Goal: Task Accomplishment & Management: Use online tool/utility

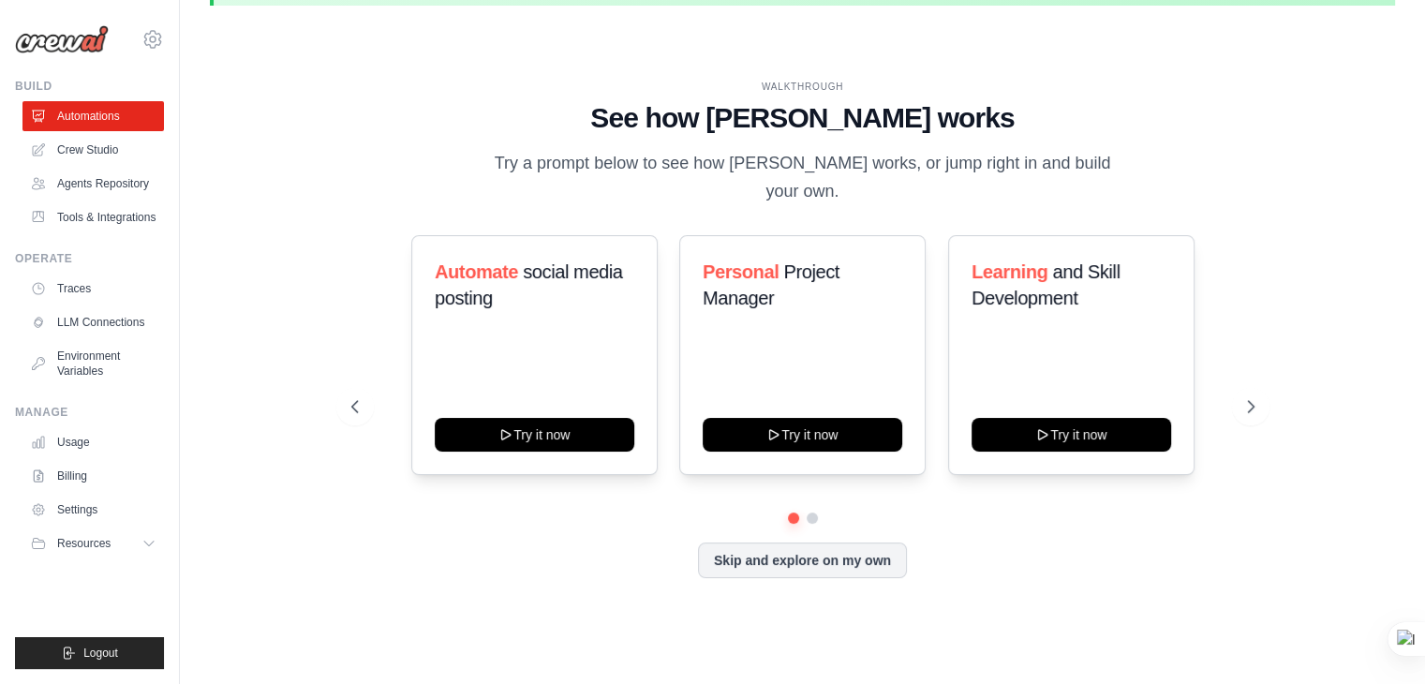
scroll to position [64, 0]
click at [1244, 418] on button at bounding box center [1250, 406] width 37 height 37
click at [354, 403] on icon at bounding box center [353, 406] width 19 height 19
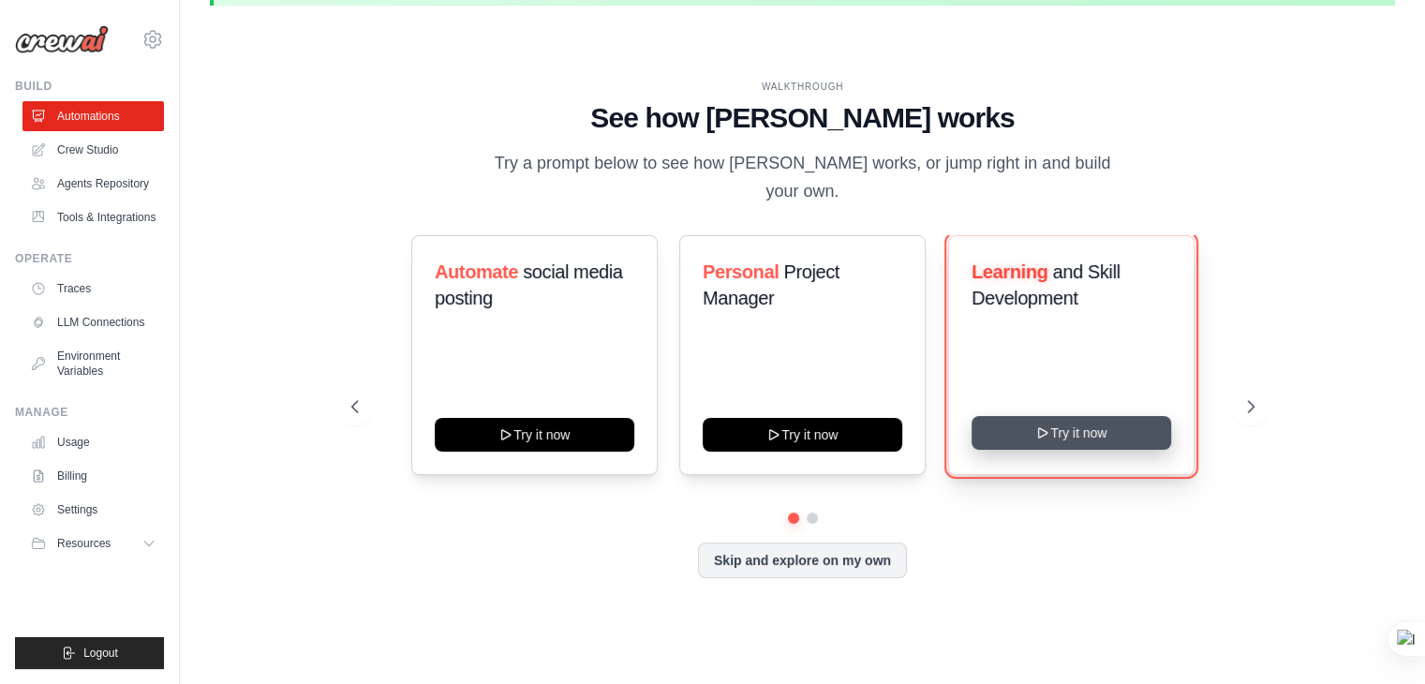
click at [1140, 422] on button "Try it now" at bounding box center [1071, 433] width 200 height 34
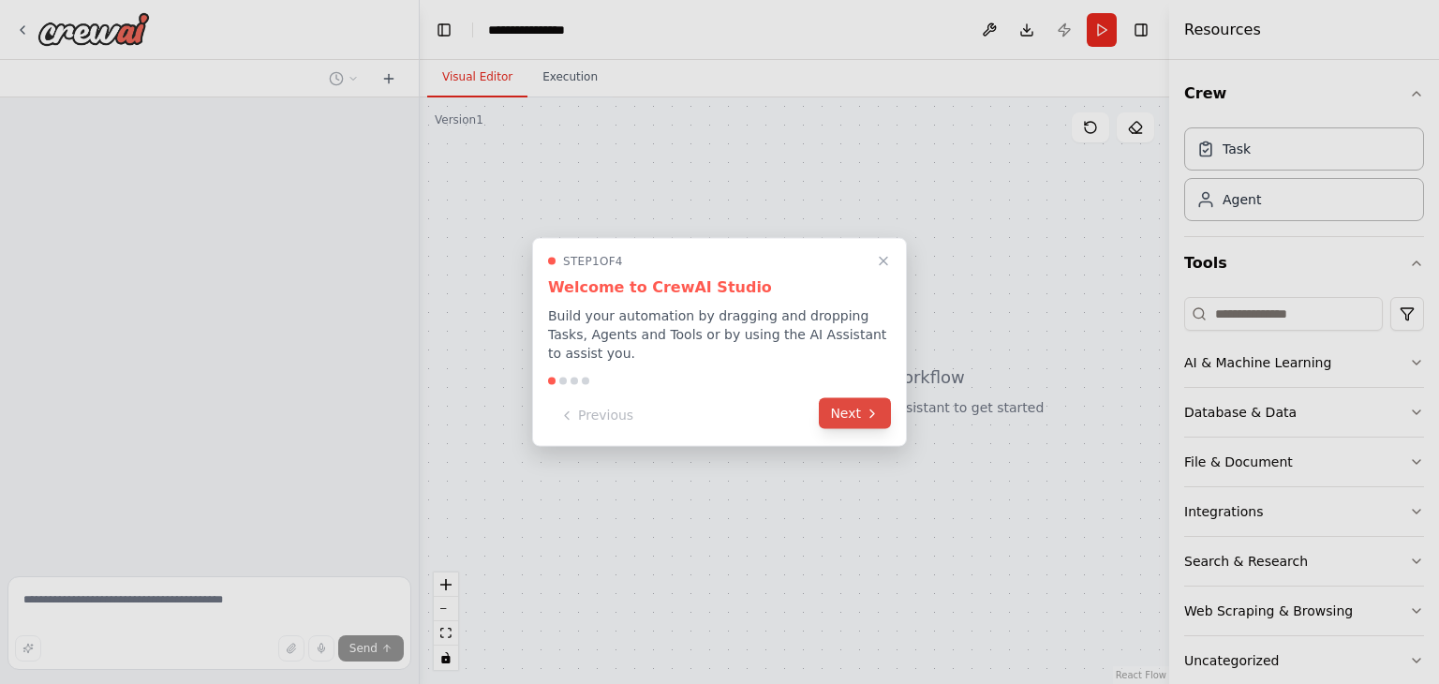
click at [844, 402] on button "Next" at bounding box center [855, 413] width 72 height 31
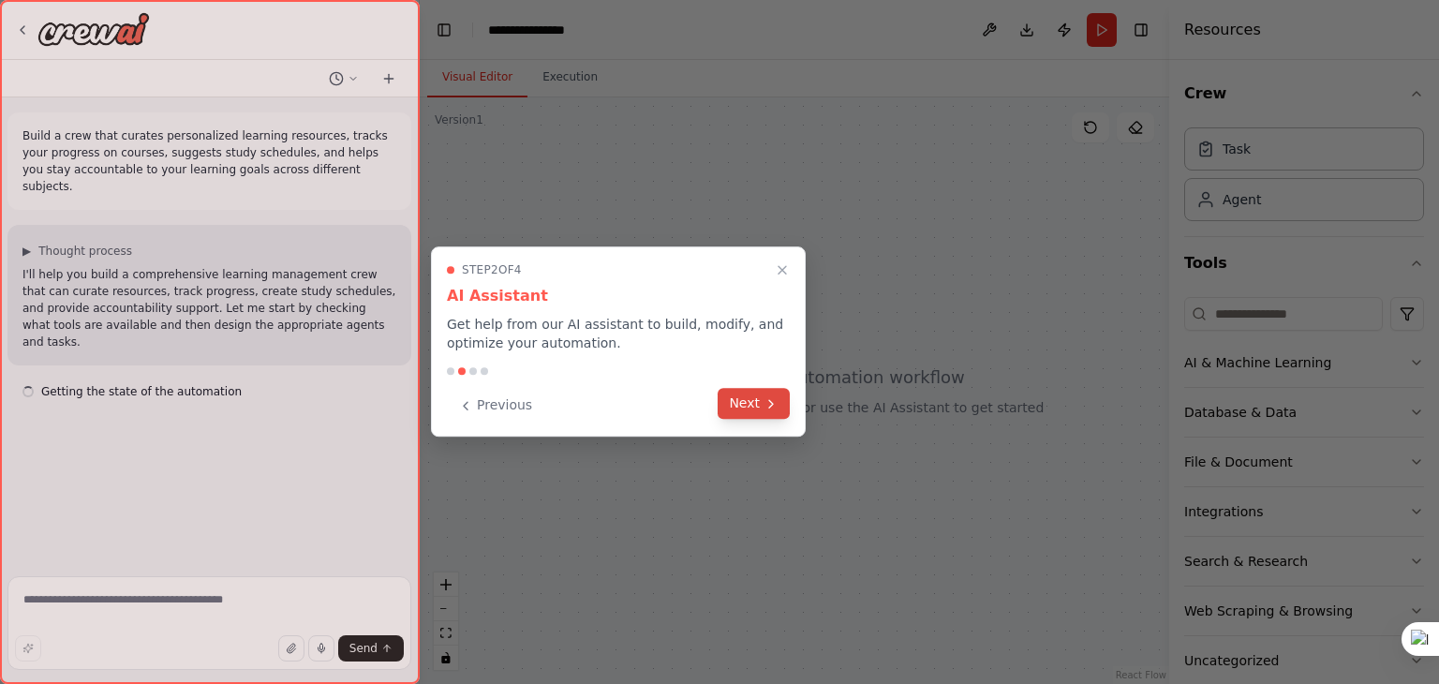
click at [771, 407] on icon at bounding box center [770, 403] width 15 height 15
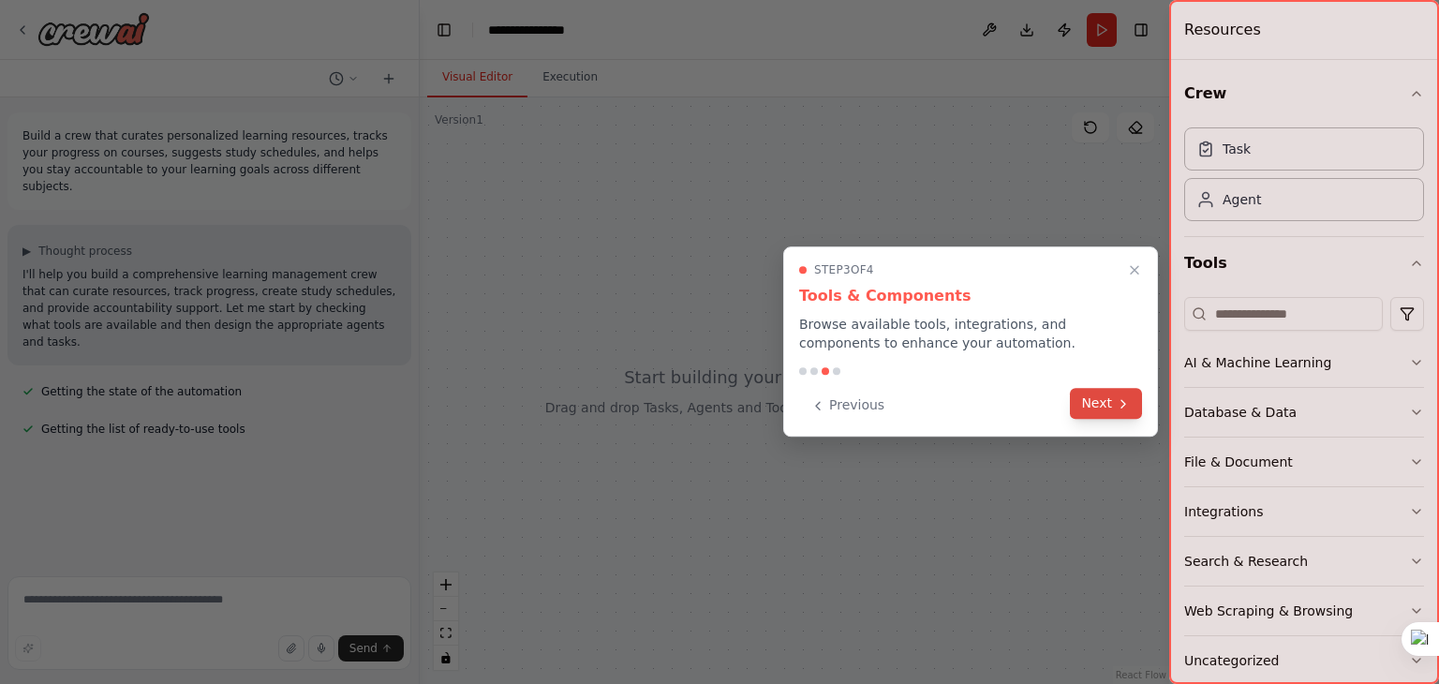
click at [1128, 398] on icon at bounding box center [1123, 403] width 15 height 15
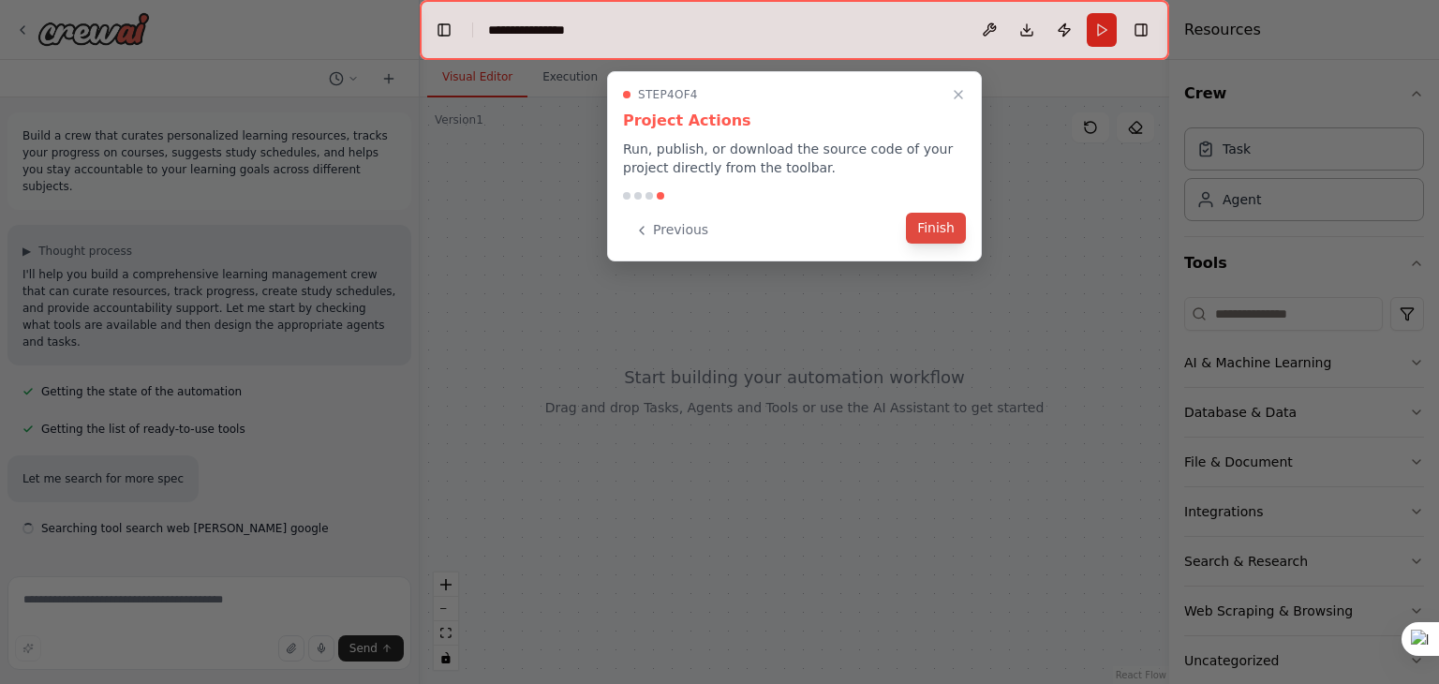
click at [937, 225] on button "Finish" at bounding box center [936, 228] width 60 height 31
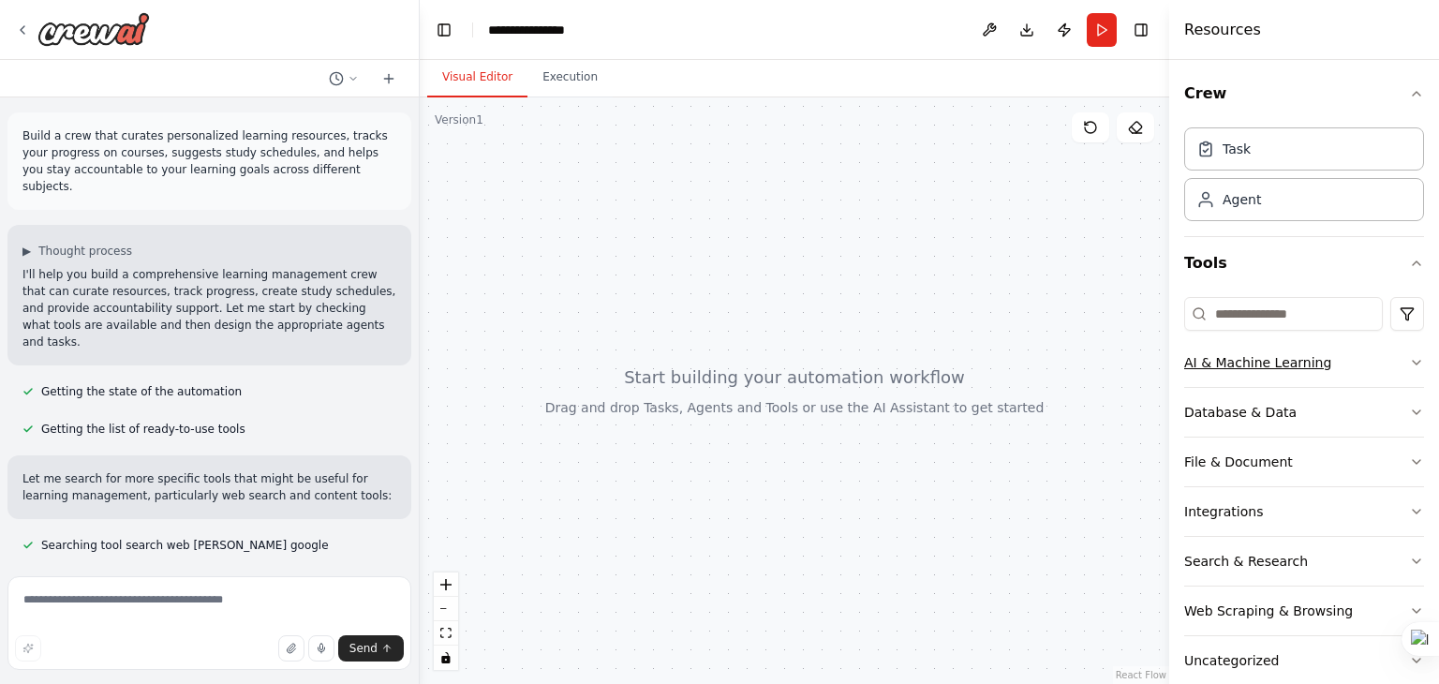
scroll to position [6, 0]
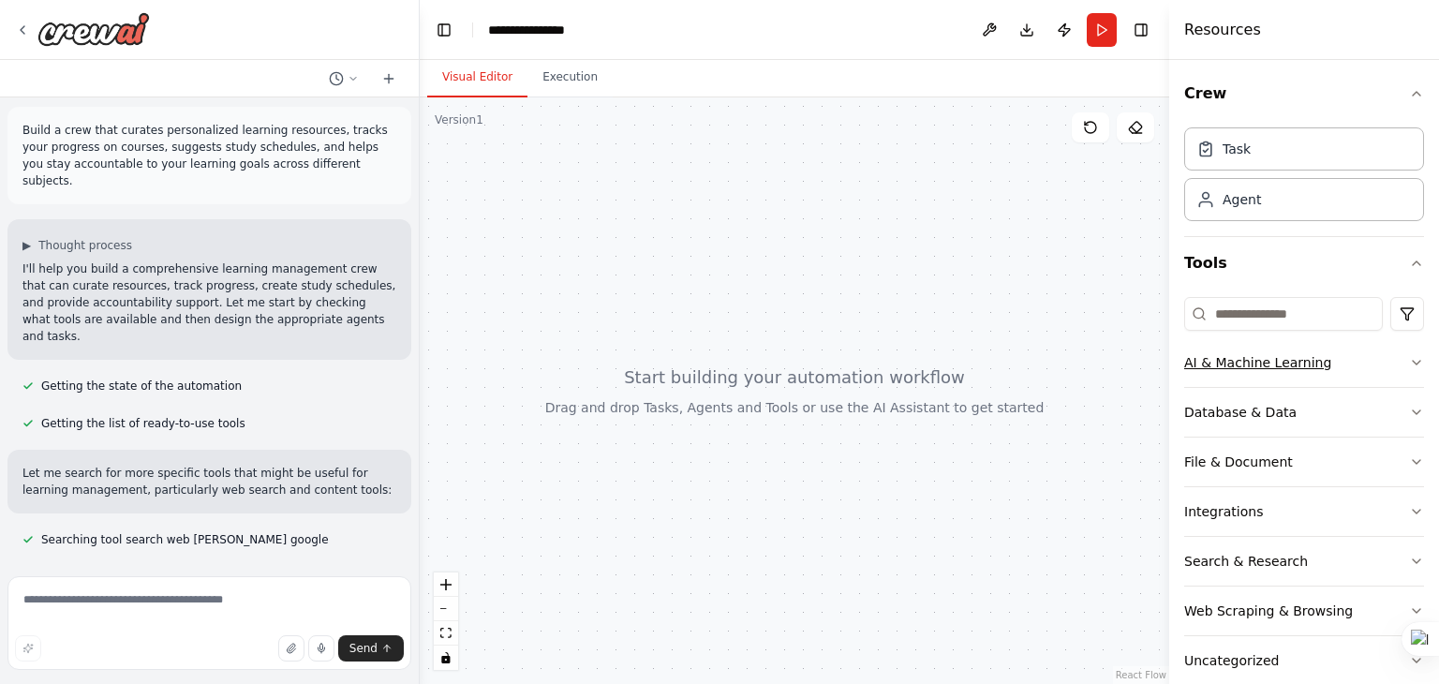
click at [1409, 366] on icon "button" at bounding box center [1416, 362] width 15 height 15
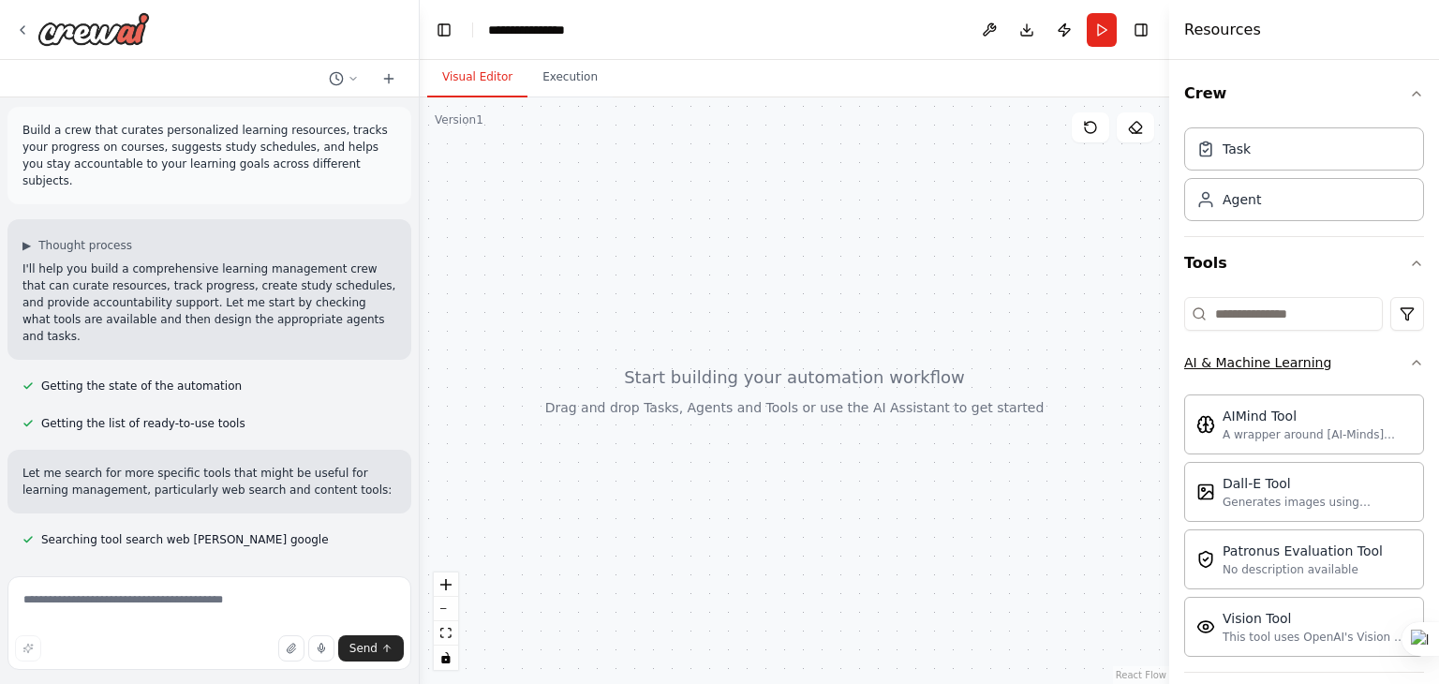
click at [1409, 366] on icon "button" at bounding box center [1416, 362] width 15 height 15
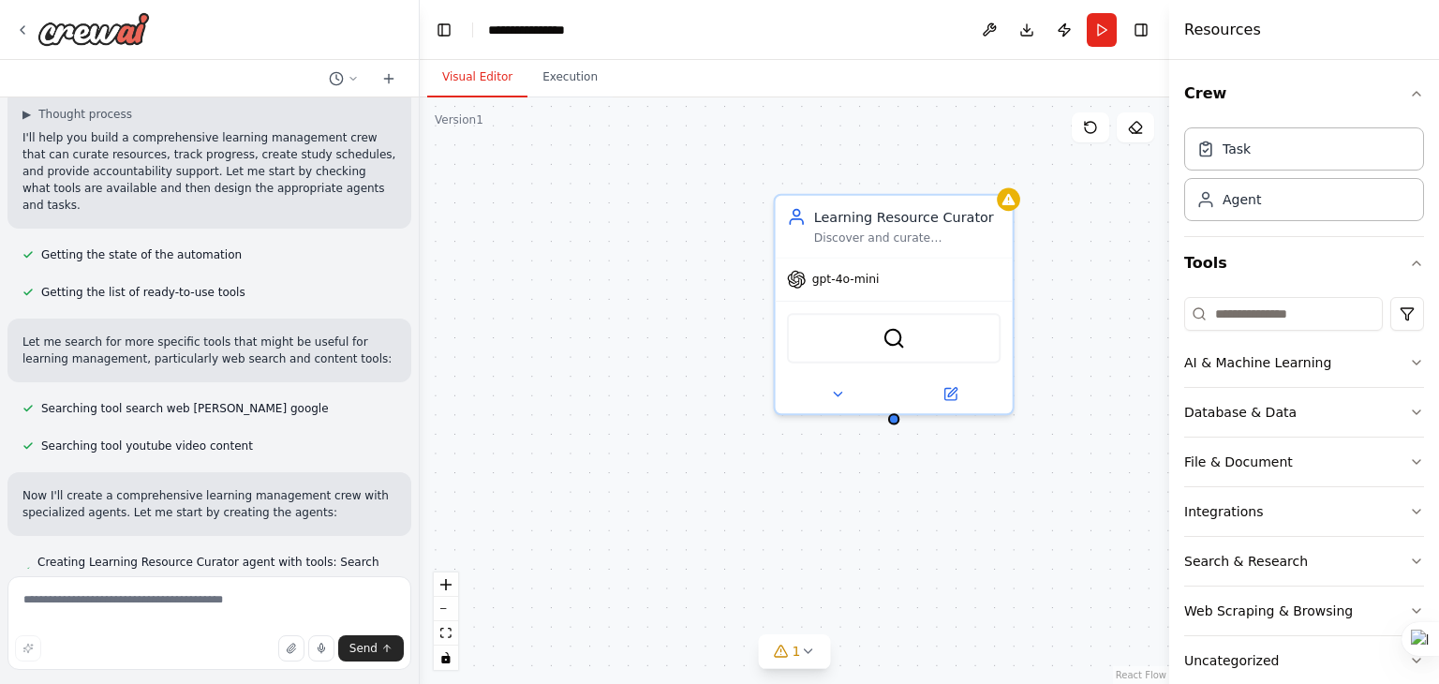
scroll to position [174, 0]
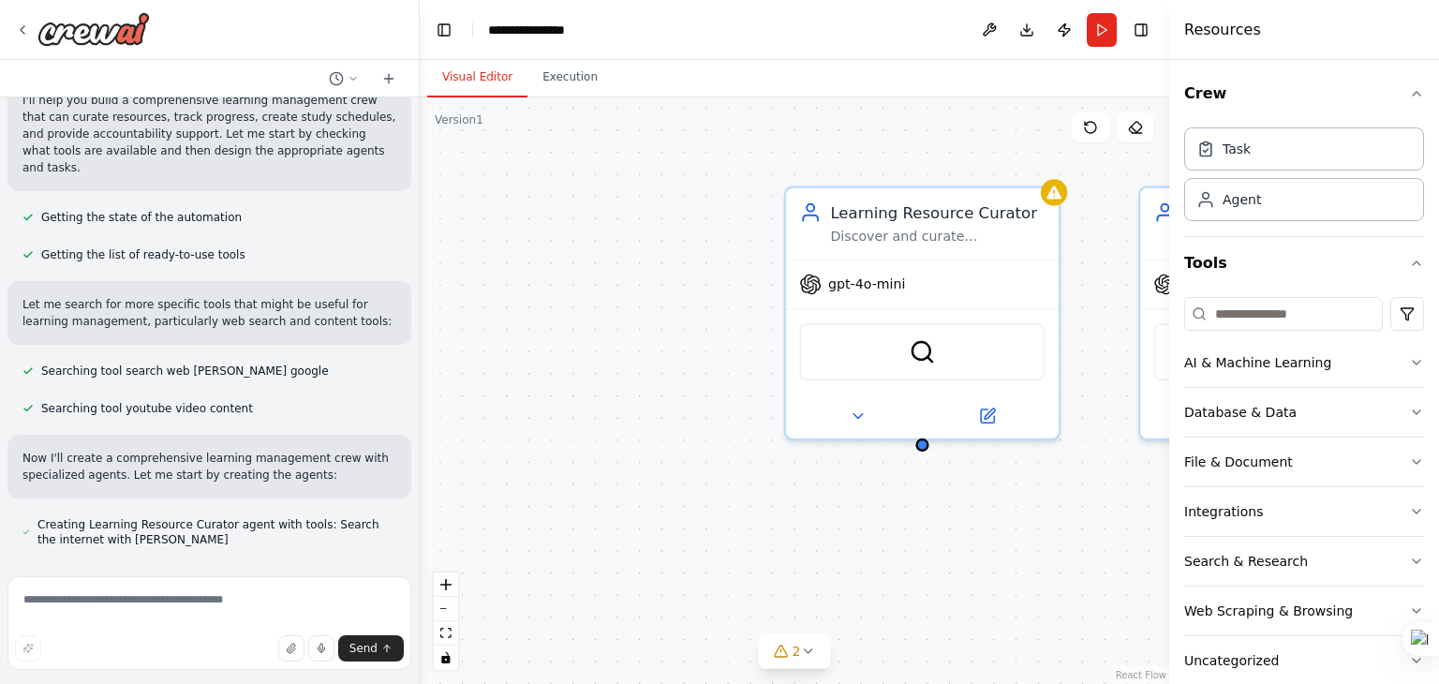
click at [1066, 200] on div "Learning Resource Curator Discover and curate personalized learning resources f…" at bounding box center [794, 390] width 749 height 586
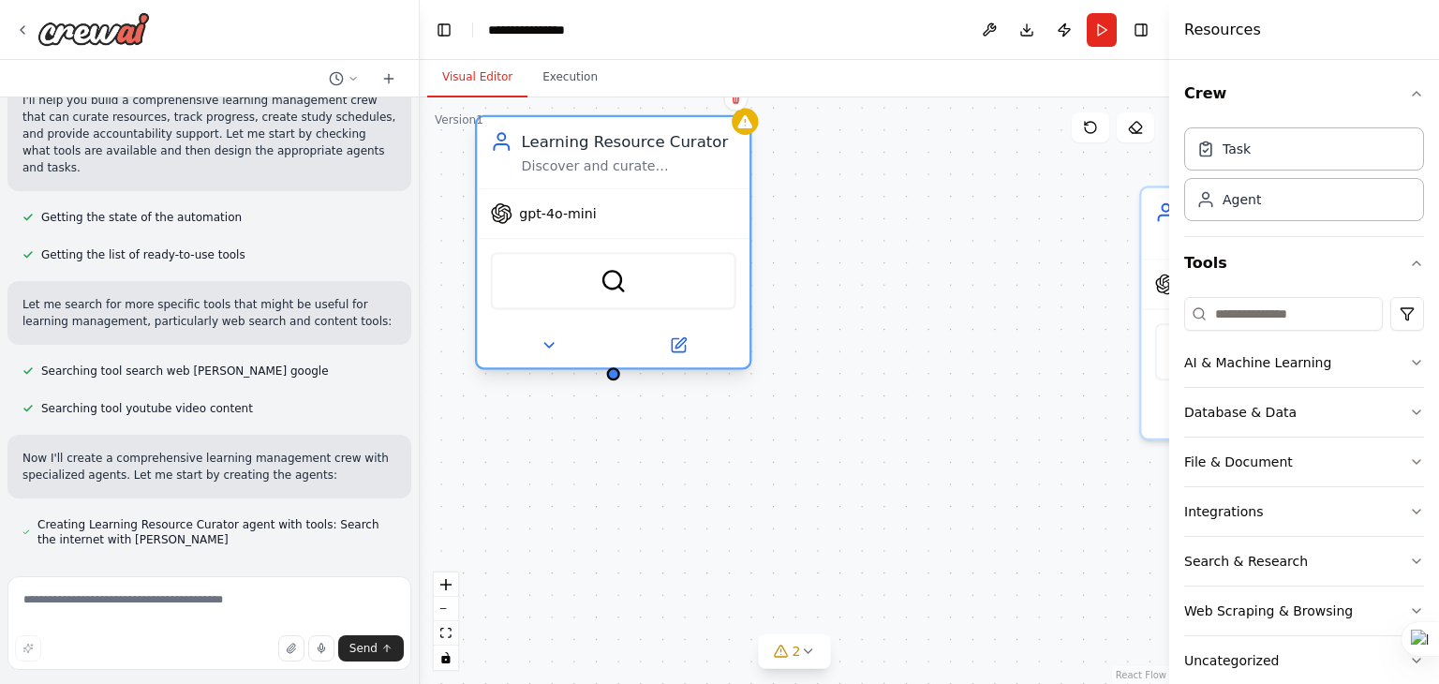
drag, startPoint x: 934, startPoint y: 218, endPoint x: 627, endPoint y: 156, distance: 313.4
click at [627, 156] on div "Learning Resource Curator Discover and curate personalized learning resources f…" at bounding box center [629, 152] width 215 height 44
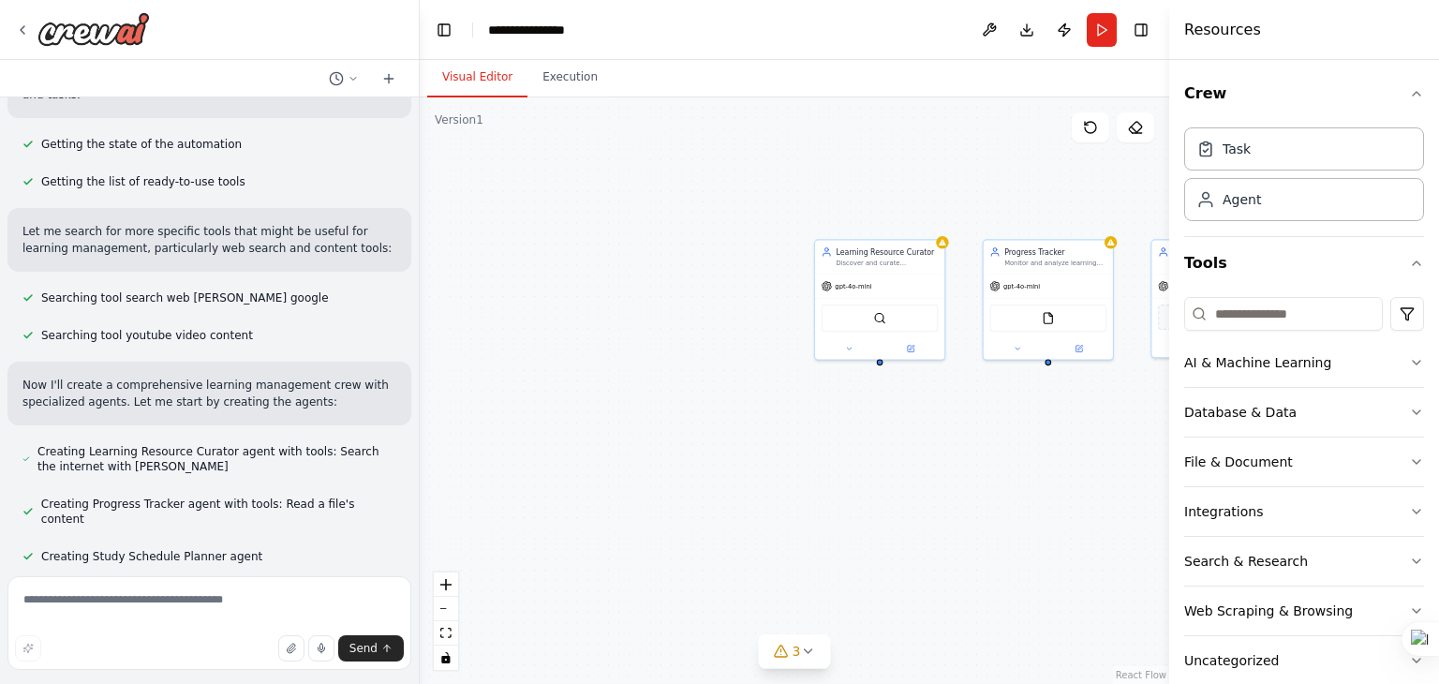
scroll to position [249, 0]
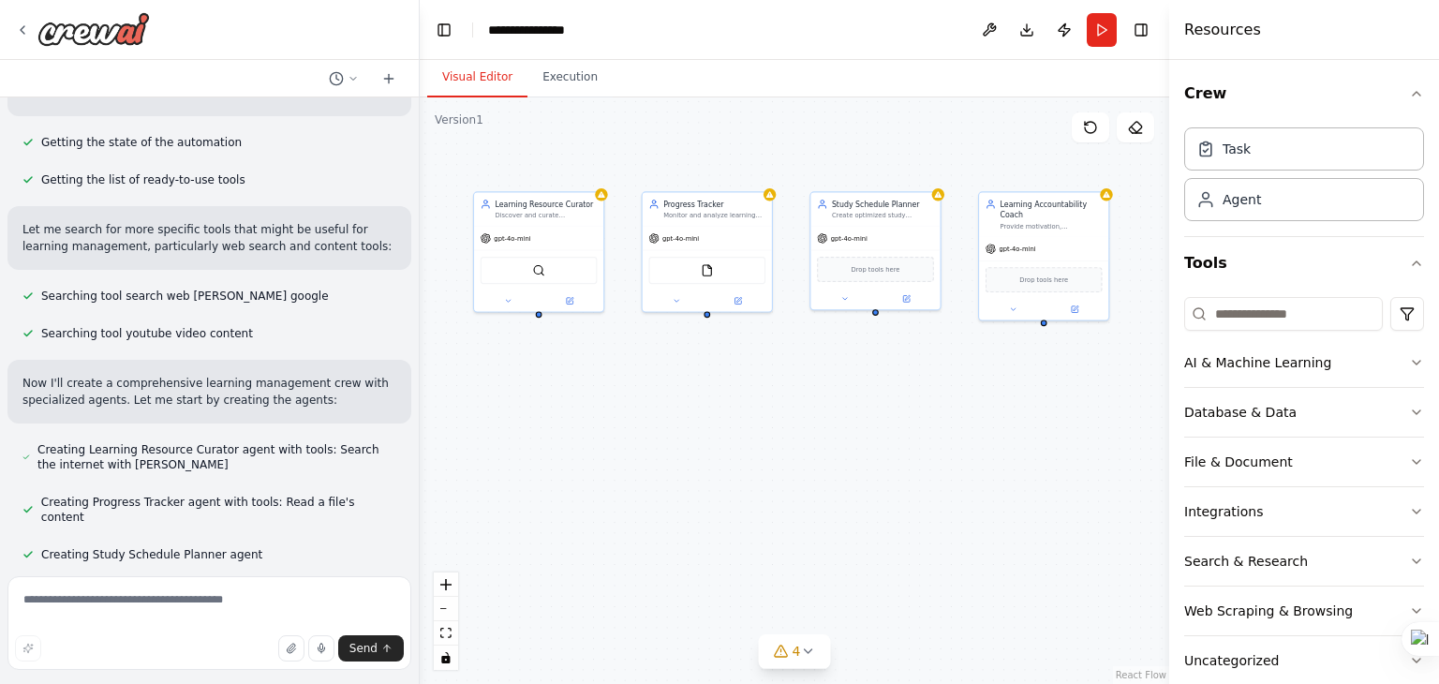
drag, startPoint x: 923, startPoint y: 406, endPoint x: 582, endPoint y: 358, distance: 344.3
click at [582, 358] on div "Learning Resource Curator Discover and curate personalized learning resources f…" at bounding box center [794, 390] width 749 height 586
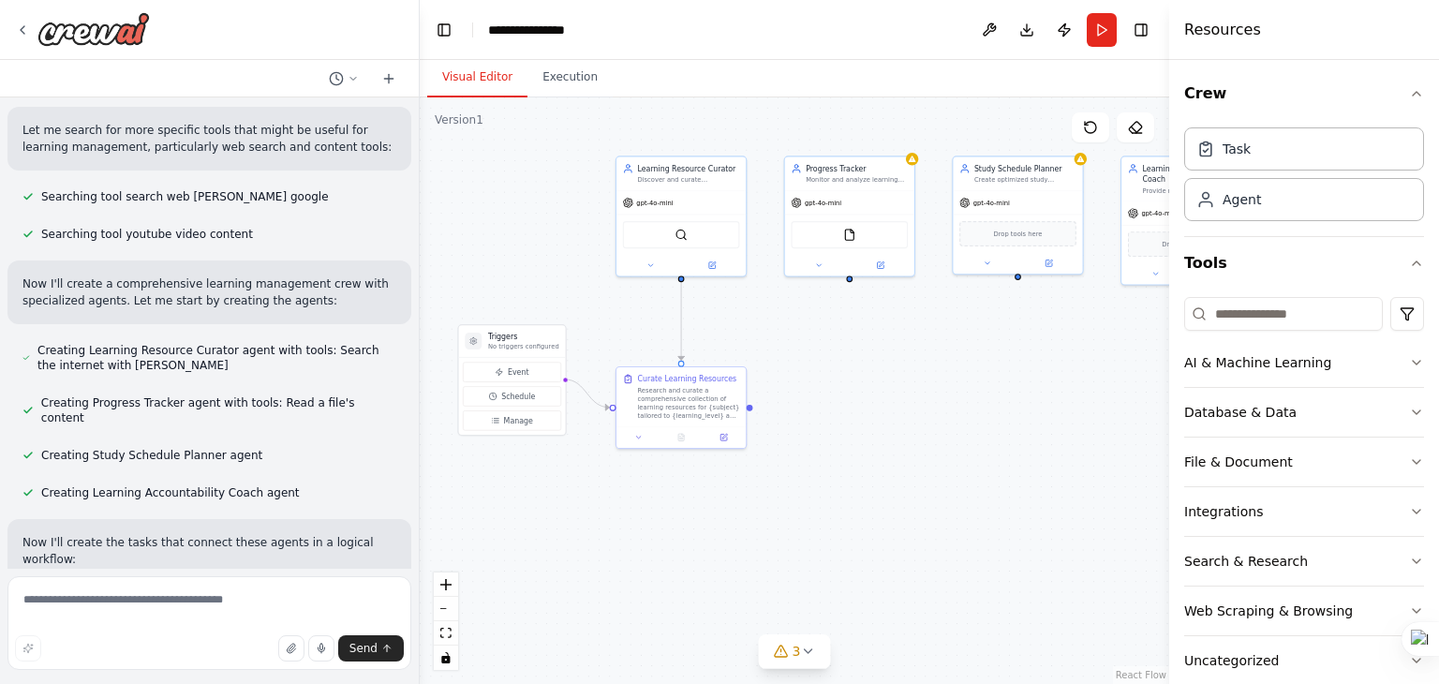
drag, startPoint x: 781, startPoint y: 408, endPoint x: 924, endPoint y: 372, distance: 147.0
click at [924, 372] on div ".deletable-edge-delete-btn { width: 20px; height: 20px; border: 0px solid #ffff…" at bounding box center [794, 390] width 749 height 586
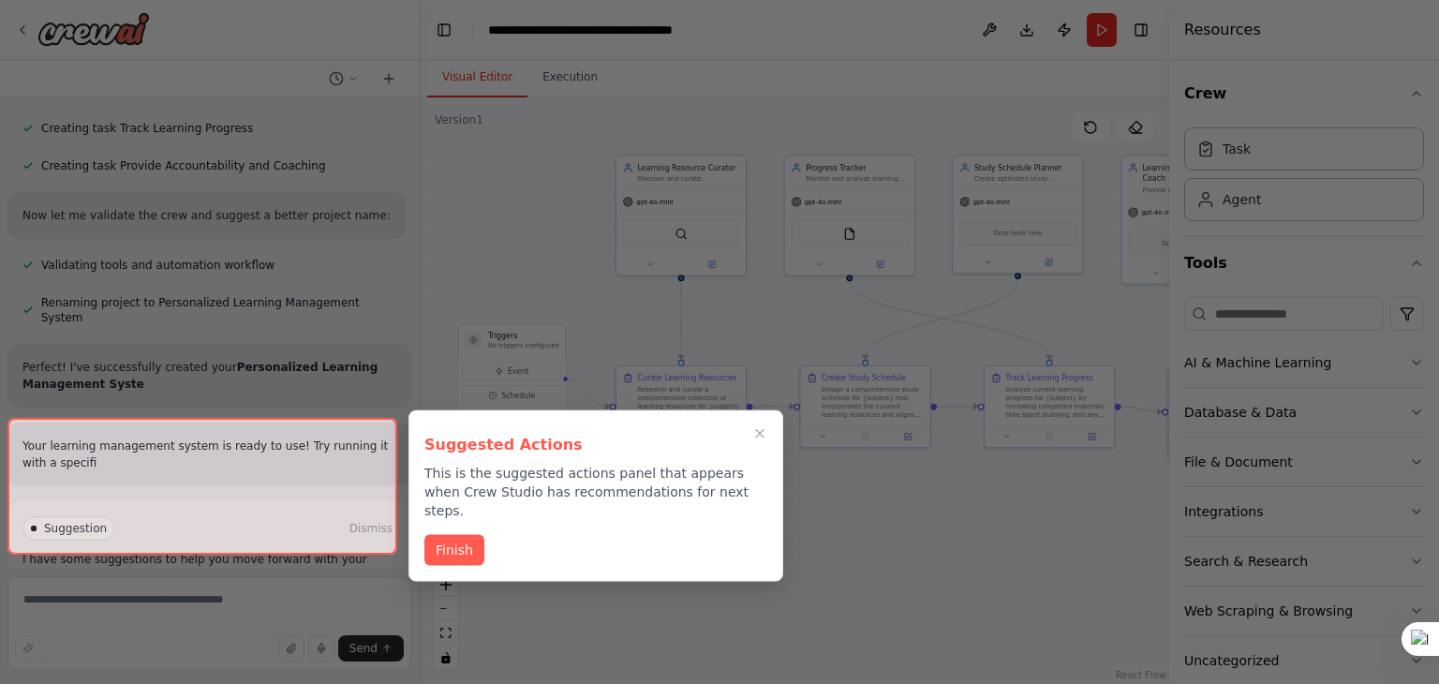
scroll to position [907, 0]
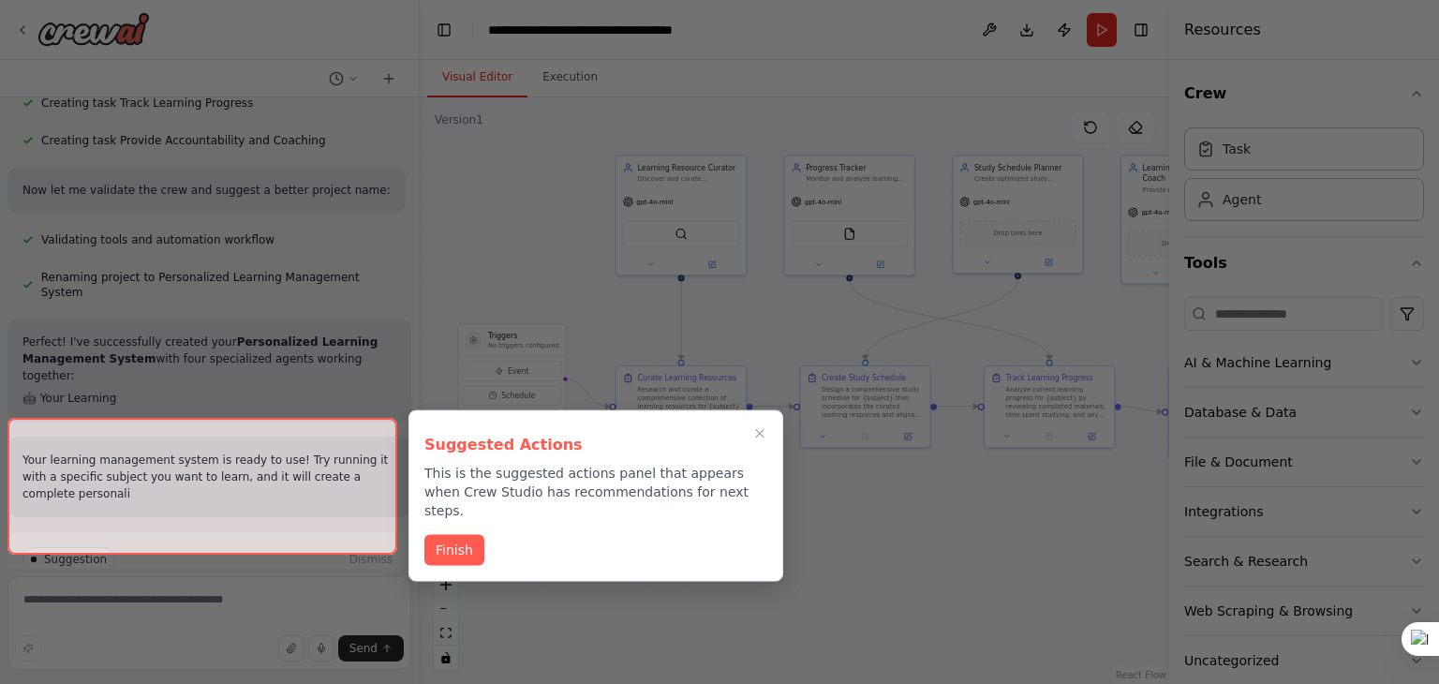
click at [306, 525] on div at bounding box center [202, 486] width 390 height 137
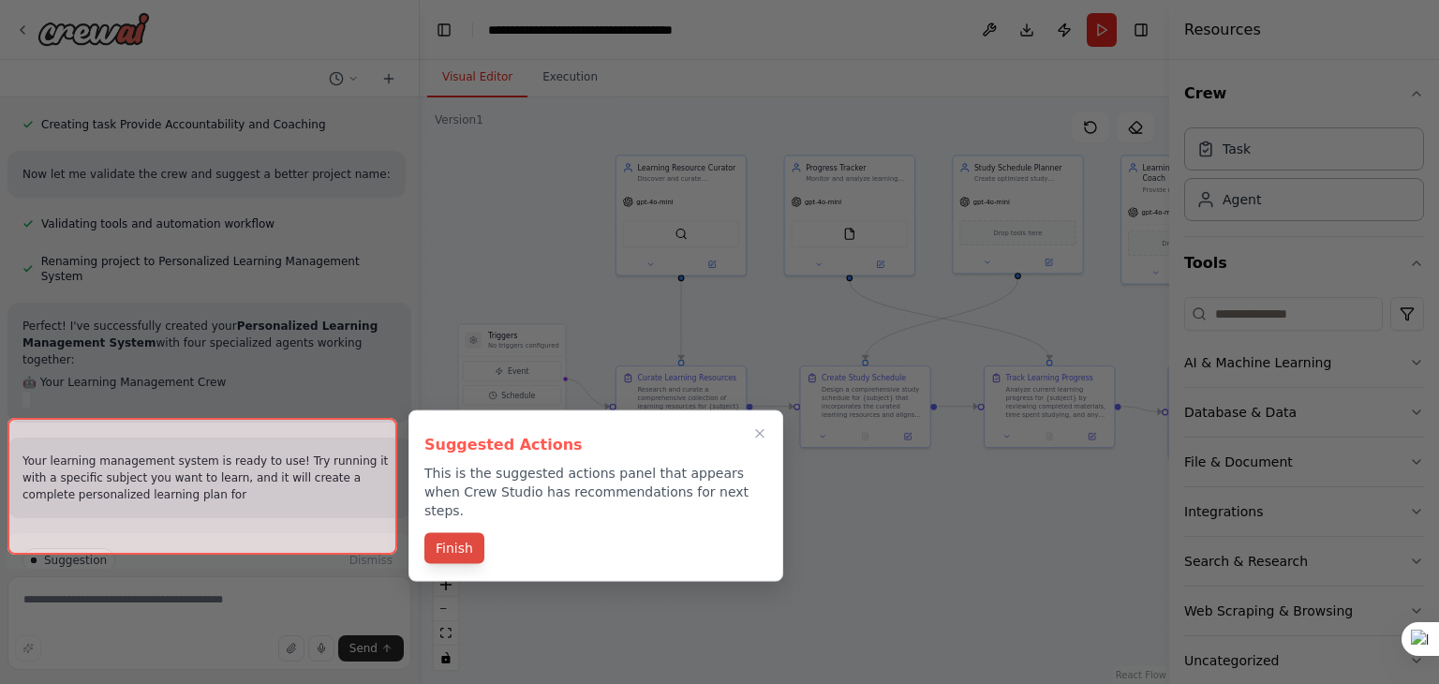
scroll to position [963, 0]
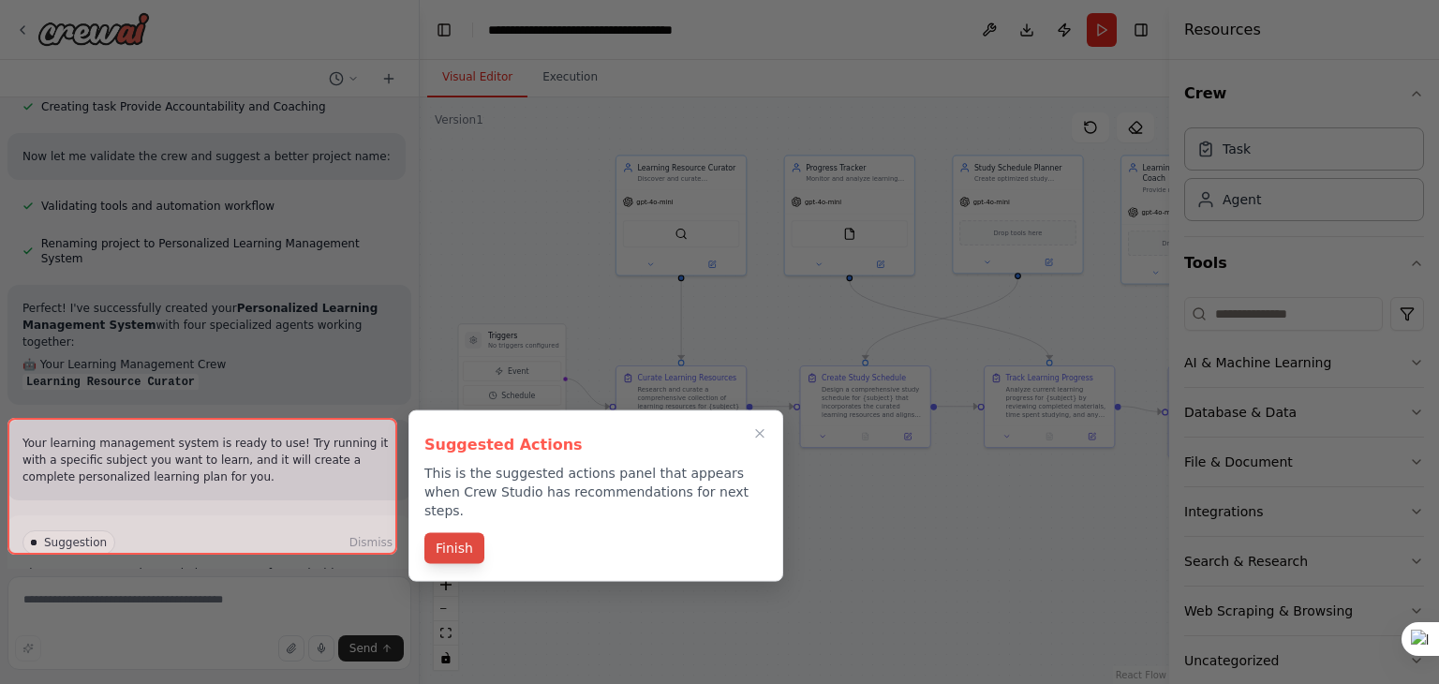
click at [461, 533] on button "Finish" at bounding box center [454, 548] width 60 height 31
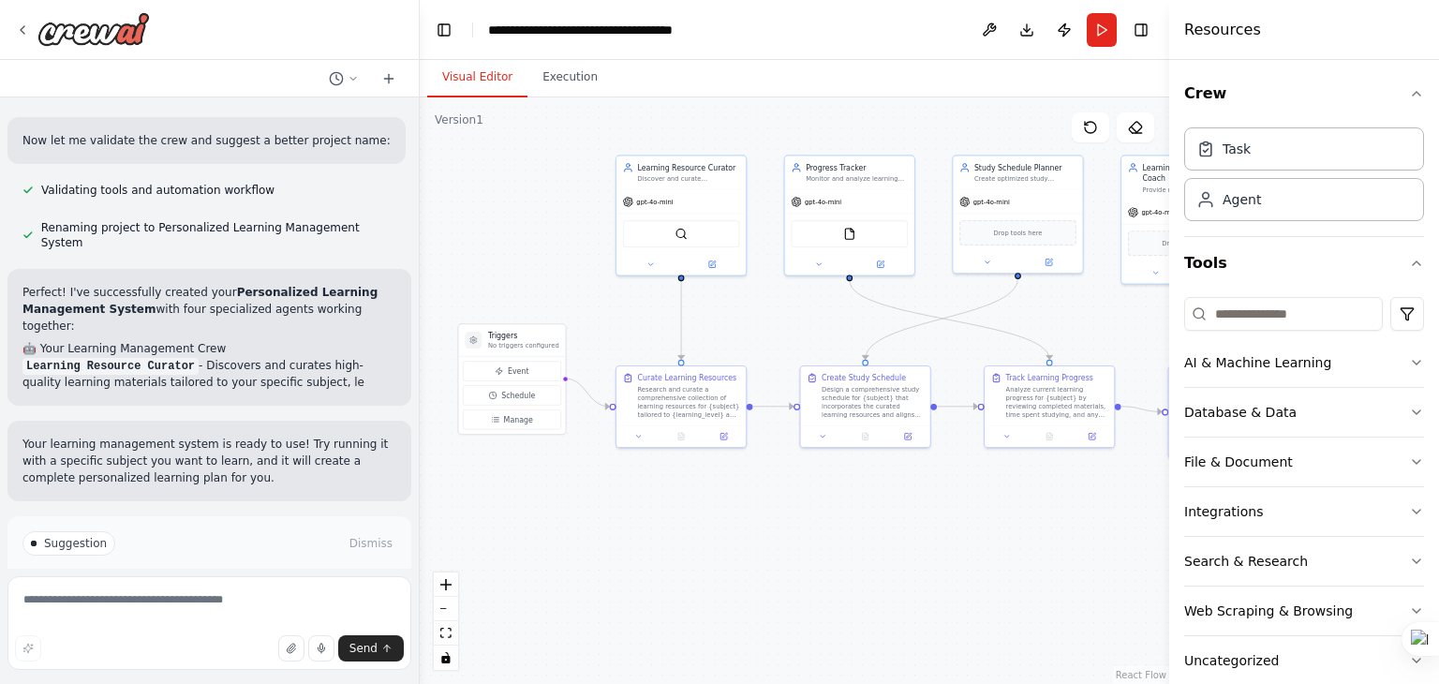
click at [316, 608] on button "Run Automation" at bounding box center [209, 623] width 374 height 30
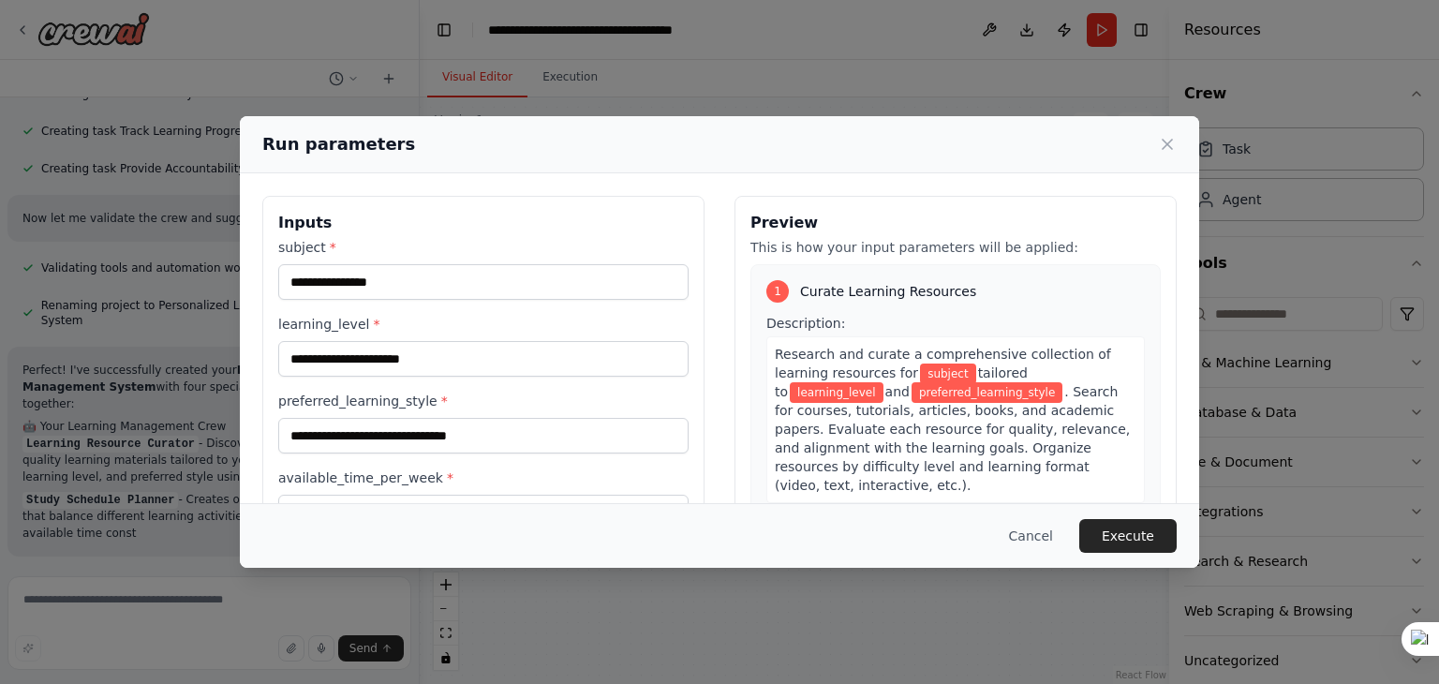
scroll to position [924, 0]
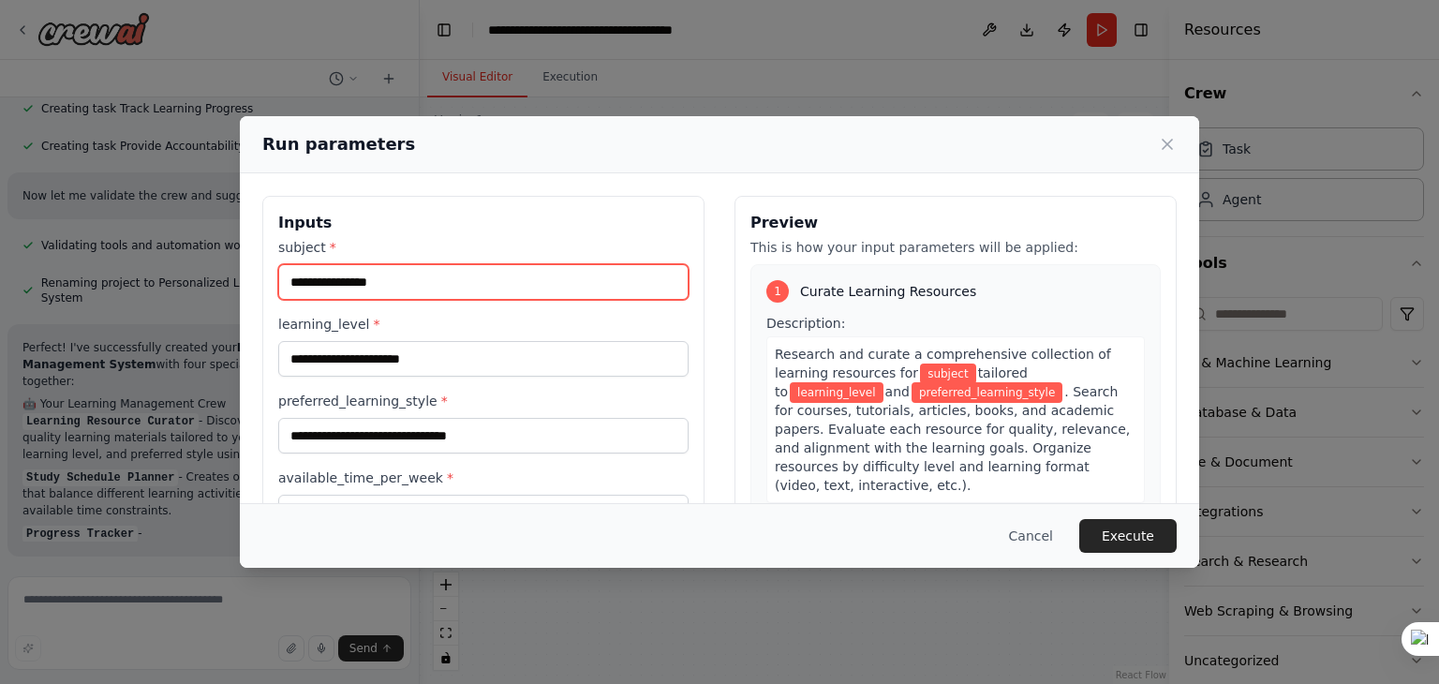
click at [576, 281] on input "subject *" at bounding box center [483, 282] width 410 height 36
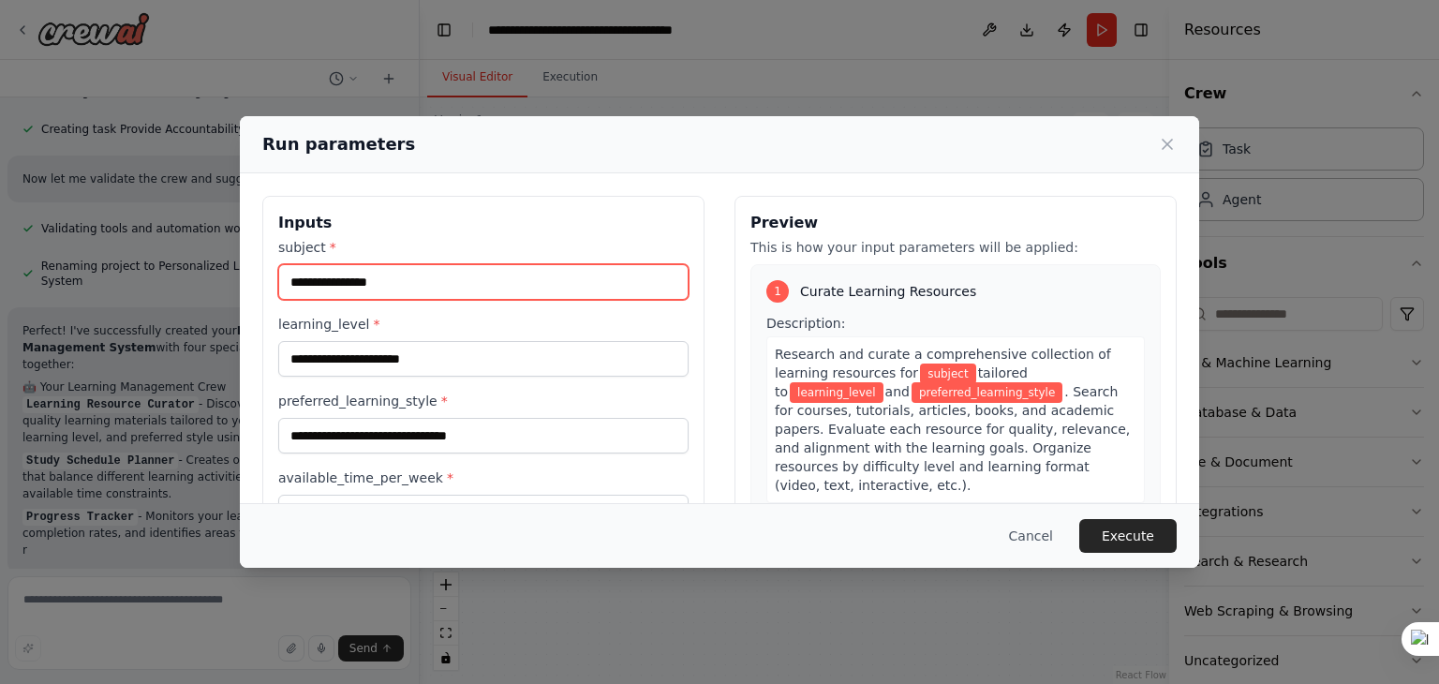
type input "****"
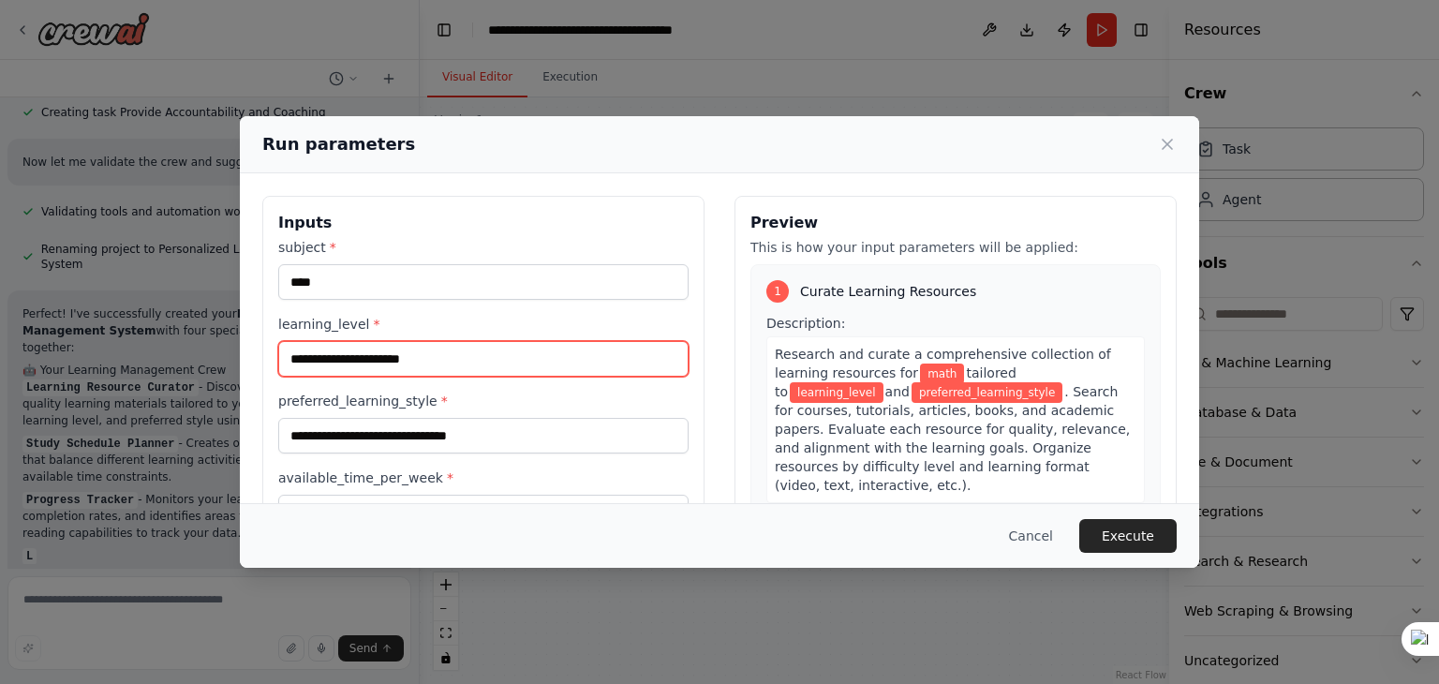
scroll to position [980, 0]
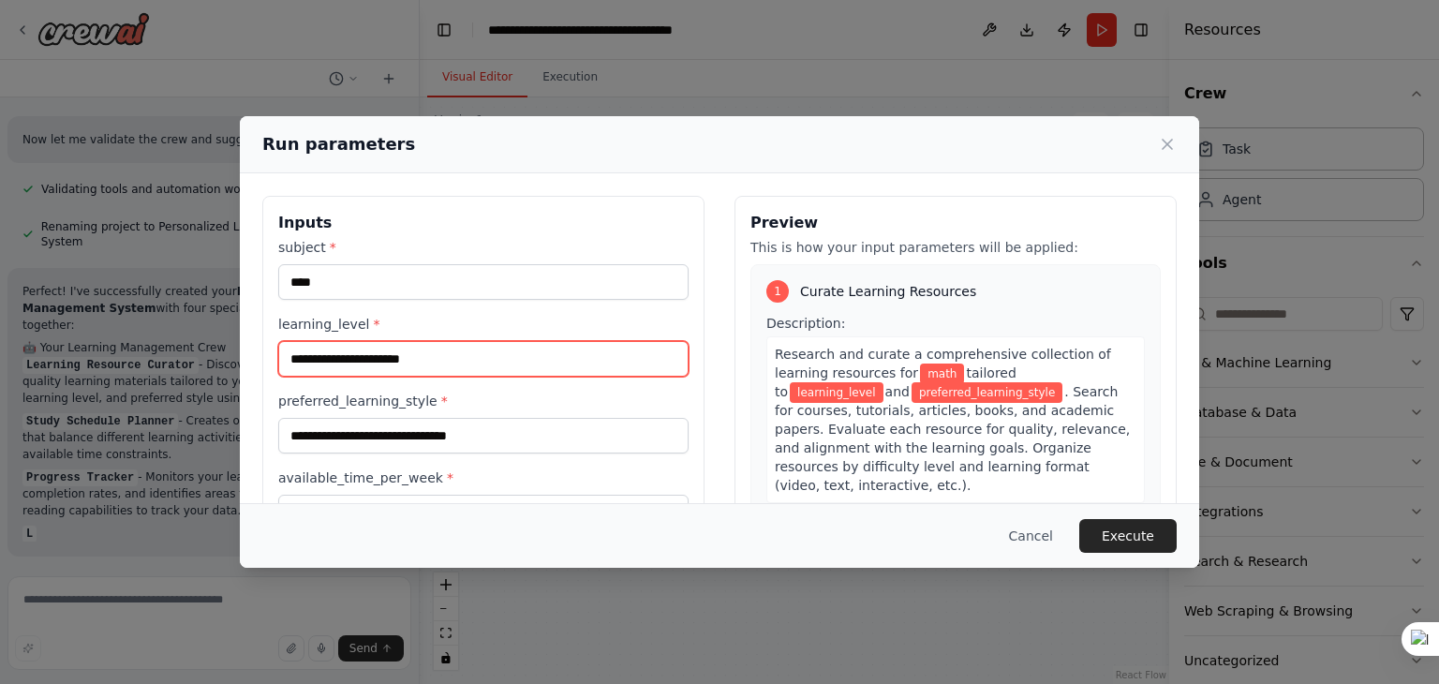
click at [410, 357] on input "learning_level *" at bounding box center [483, 359] width 410 height 36
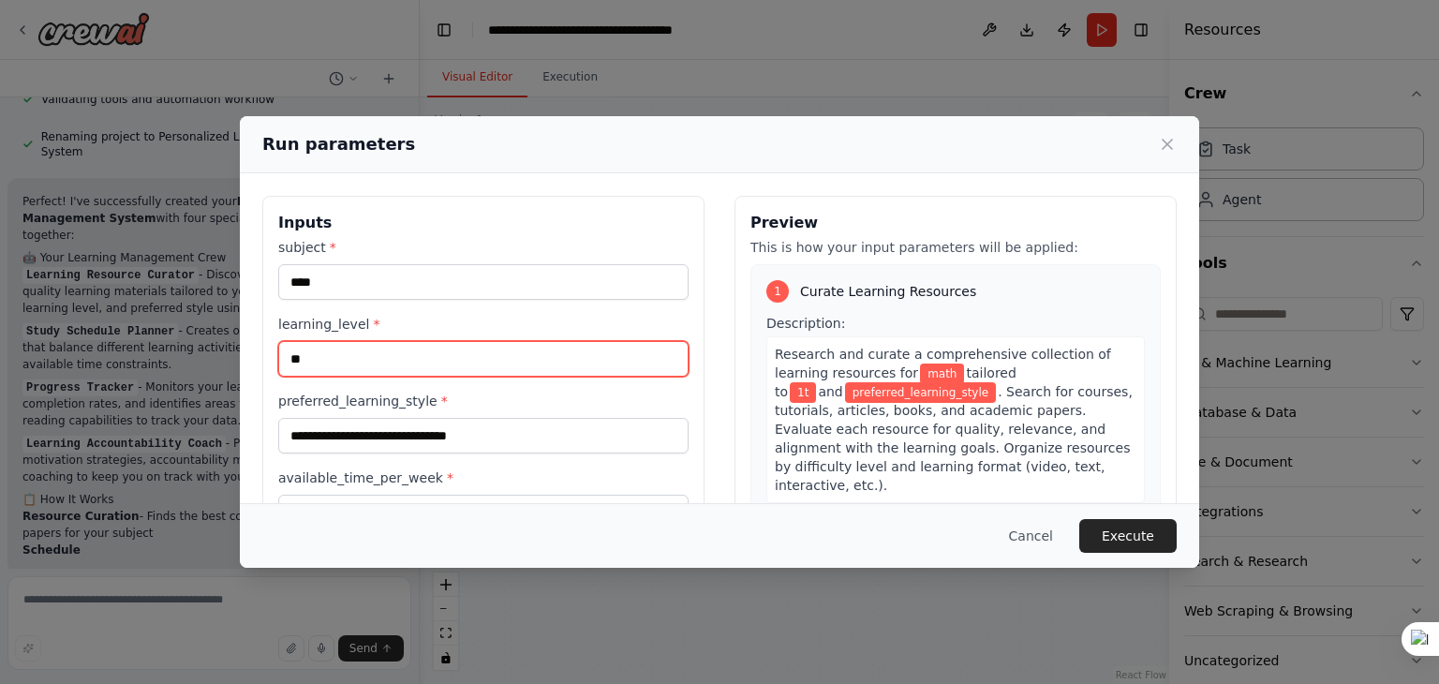
scroll to position [1087, 0]
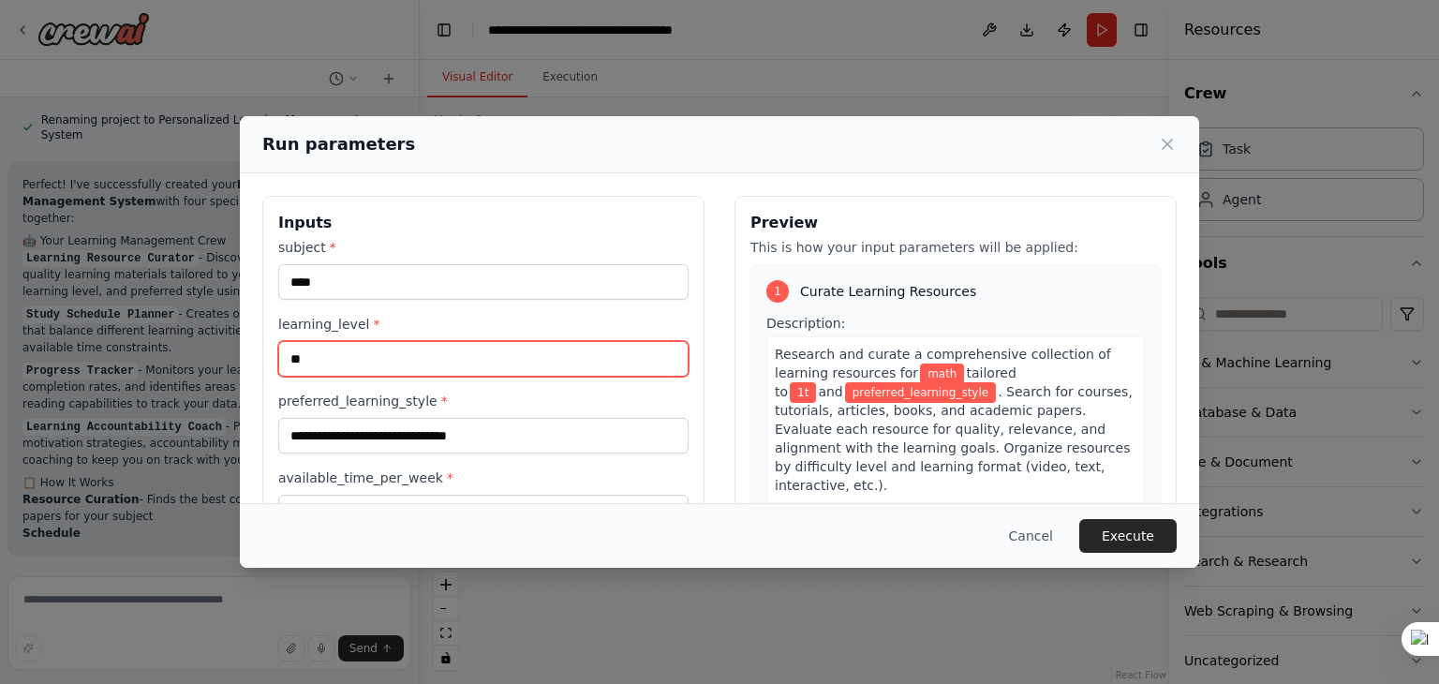
type input "*"
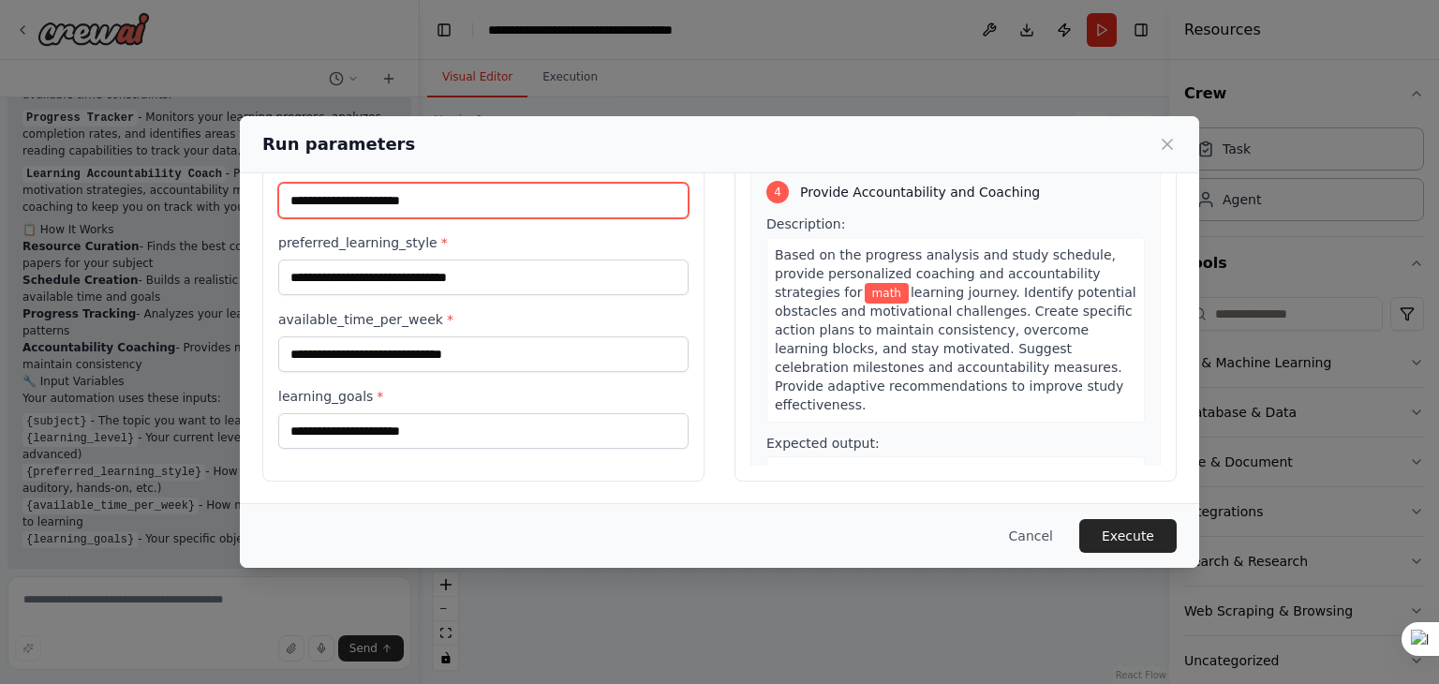
scroll to position [0, 0]
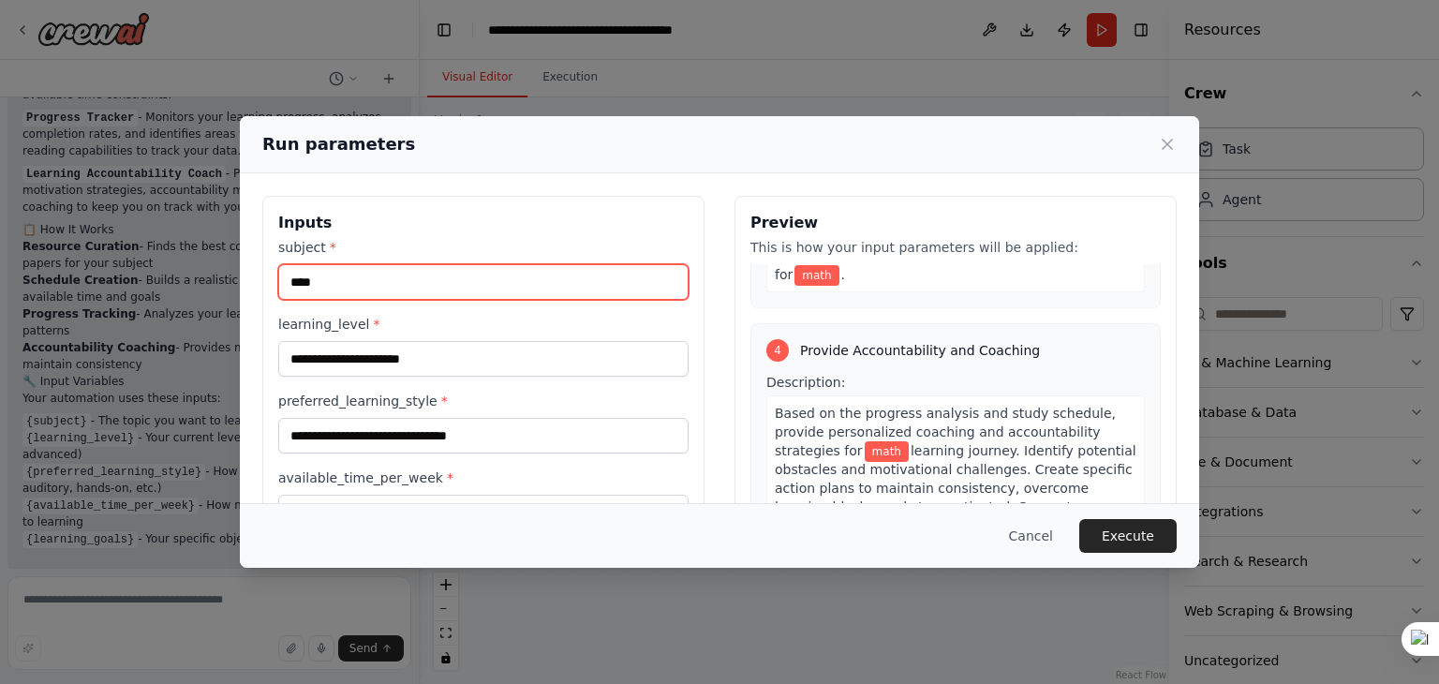
click at [539, 291] on input "****" at bounding box center [483, 282] width 410 height 36
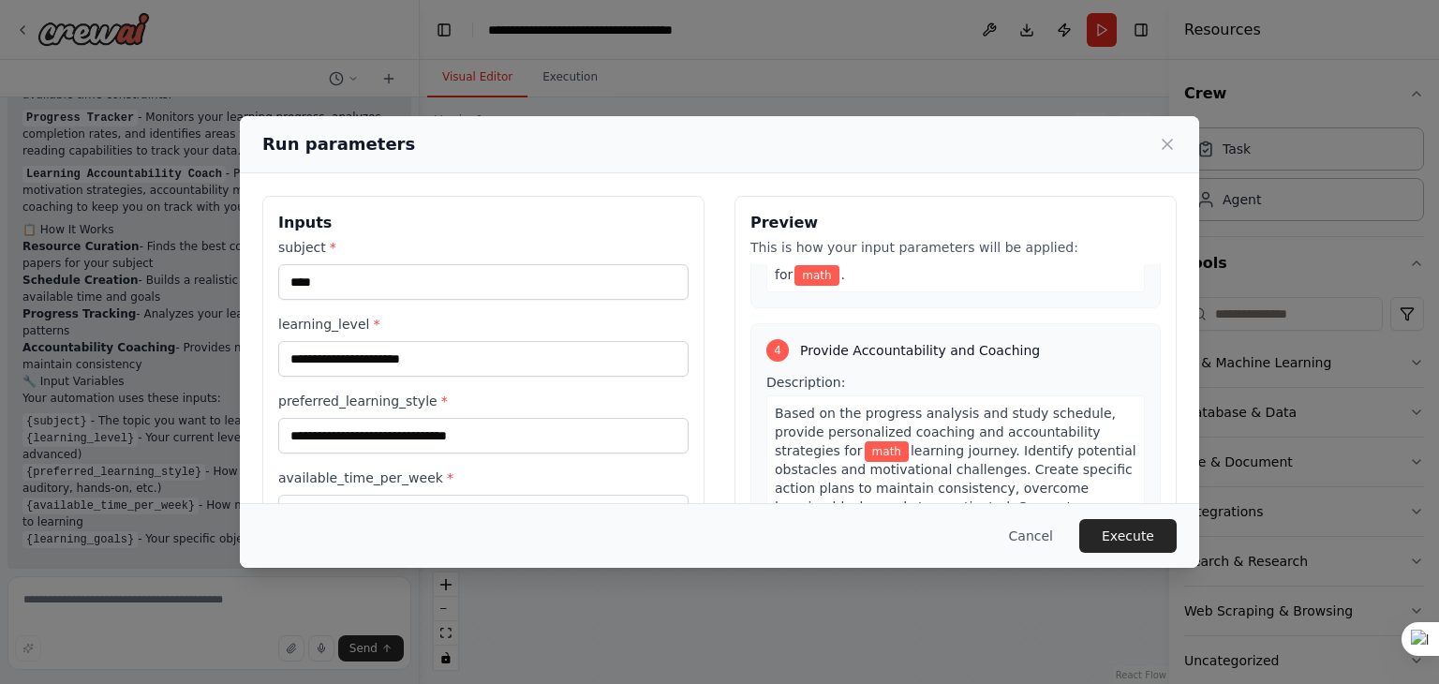
click at [507, 376] on div "subject * **** learning_level * preferred_learning_style * available_time_per_w…" at bounding box center [483, 422] width 410 height 369
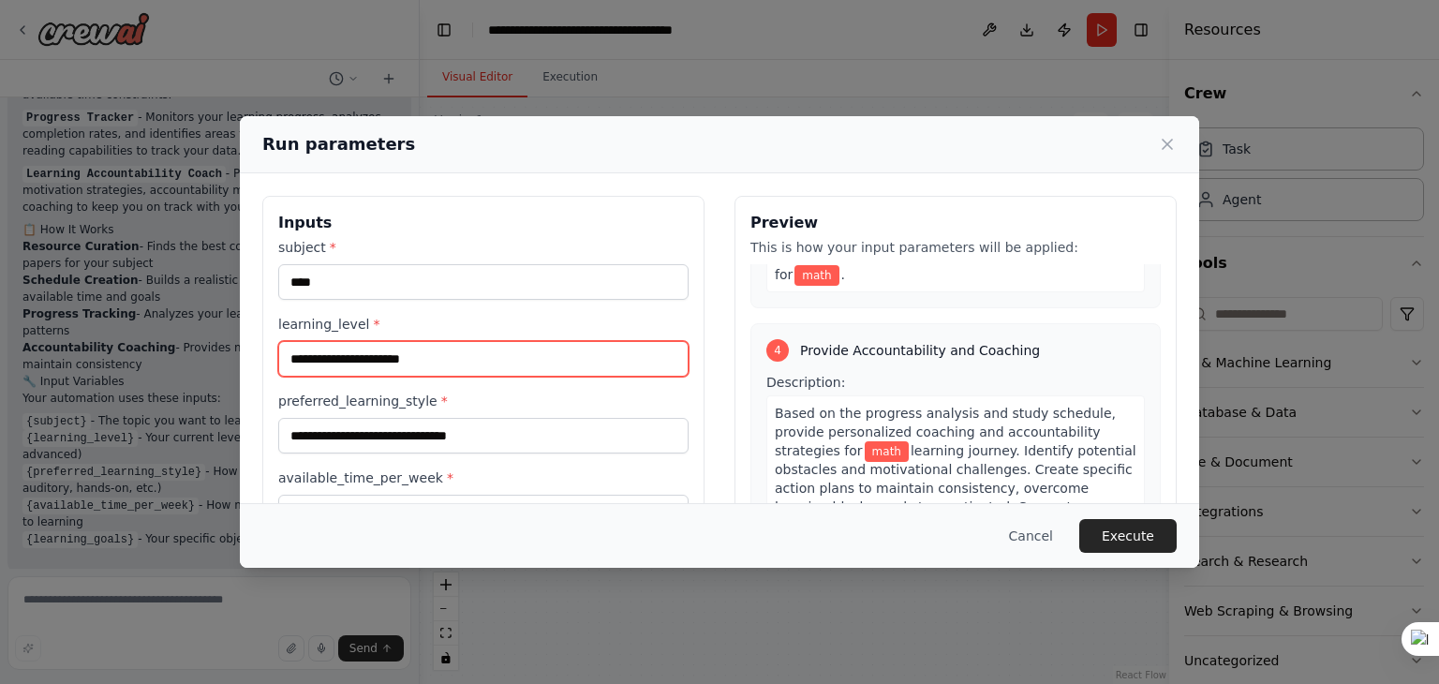
click at [507, 370] on input "learning_level *" at bounding box center [483, 359] width 410 height 36
type input "*"
type input "********"
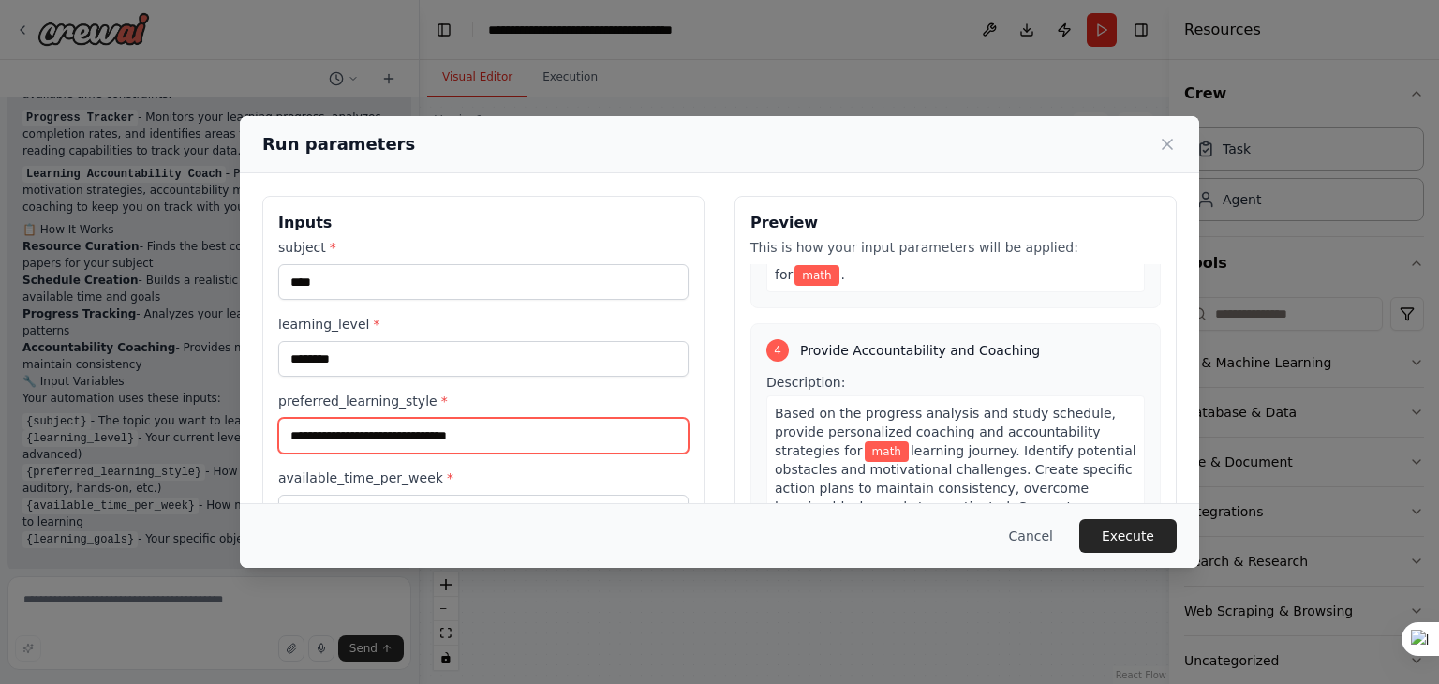
click at [546, 434] on input "preferred_learning_style *" at bounding box center [483, 436] width 410 height 36
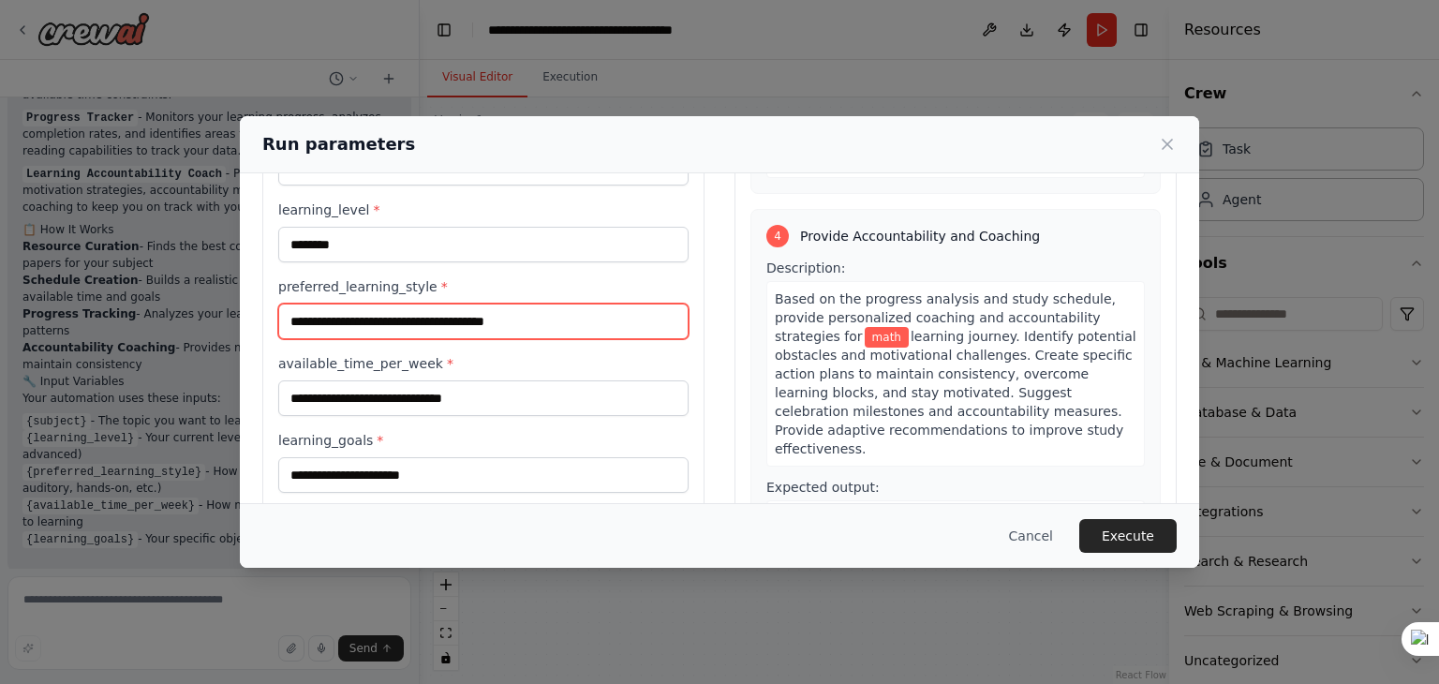
scroll to position [1183, 0]
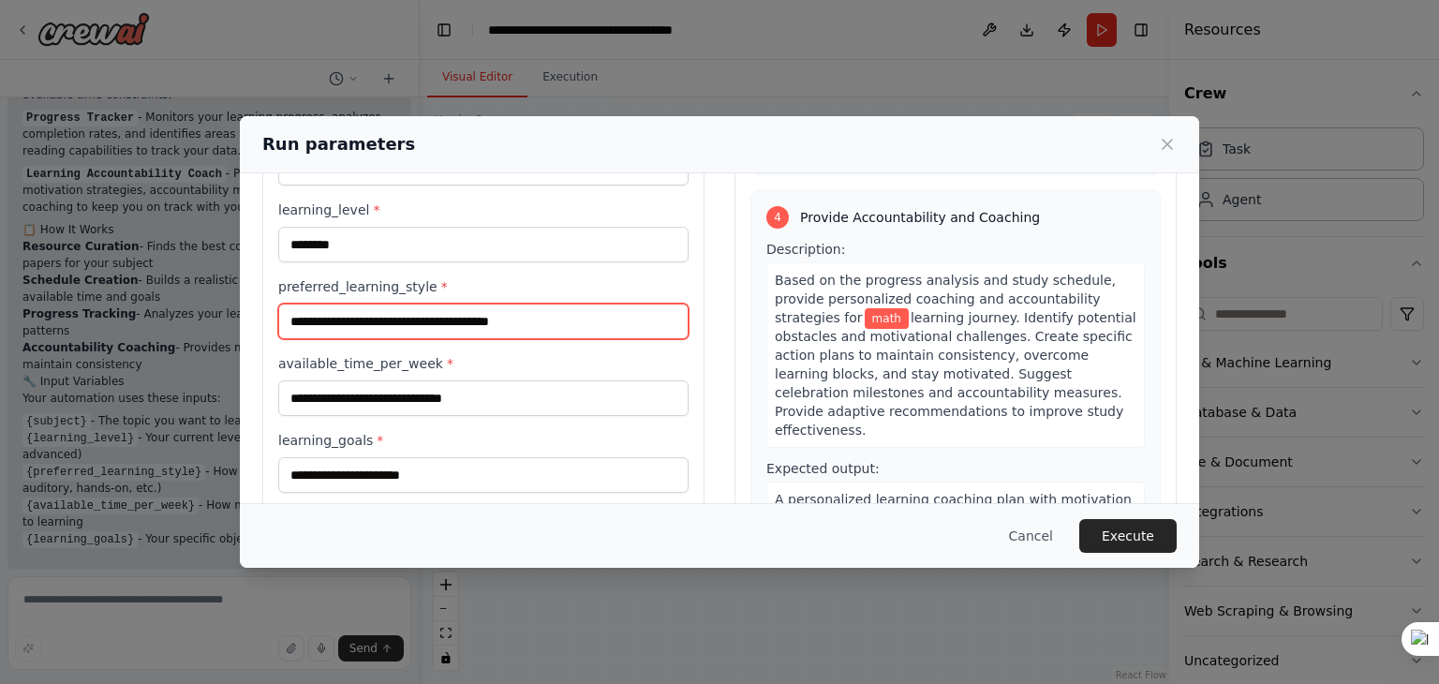
type input "**********"
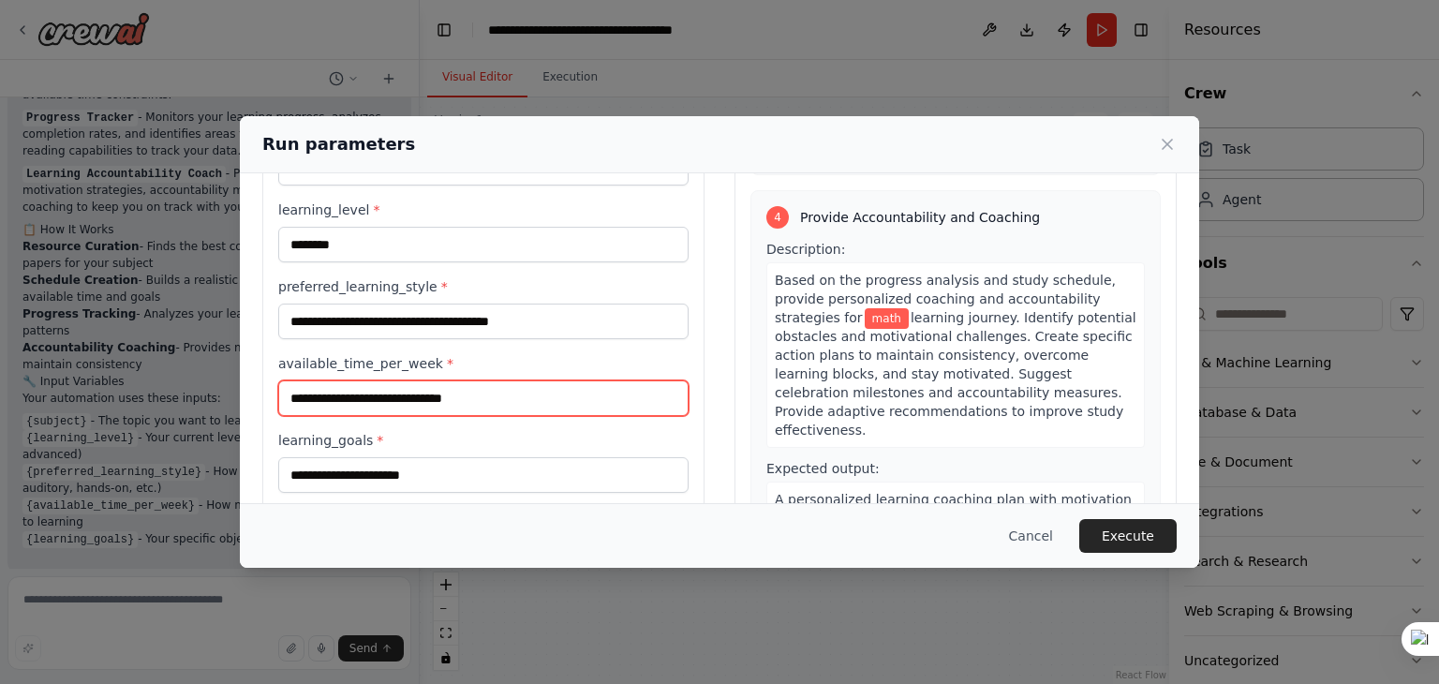
click at [555, 398] on input "available_time_per_week *" at bounding box center [483, 398] width 410 height 36
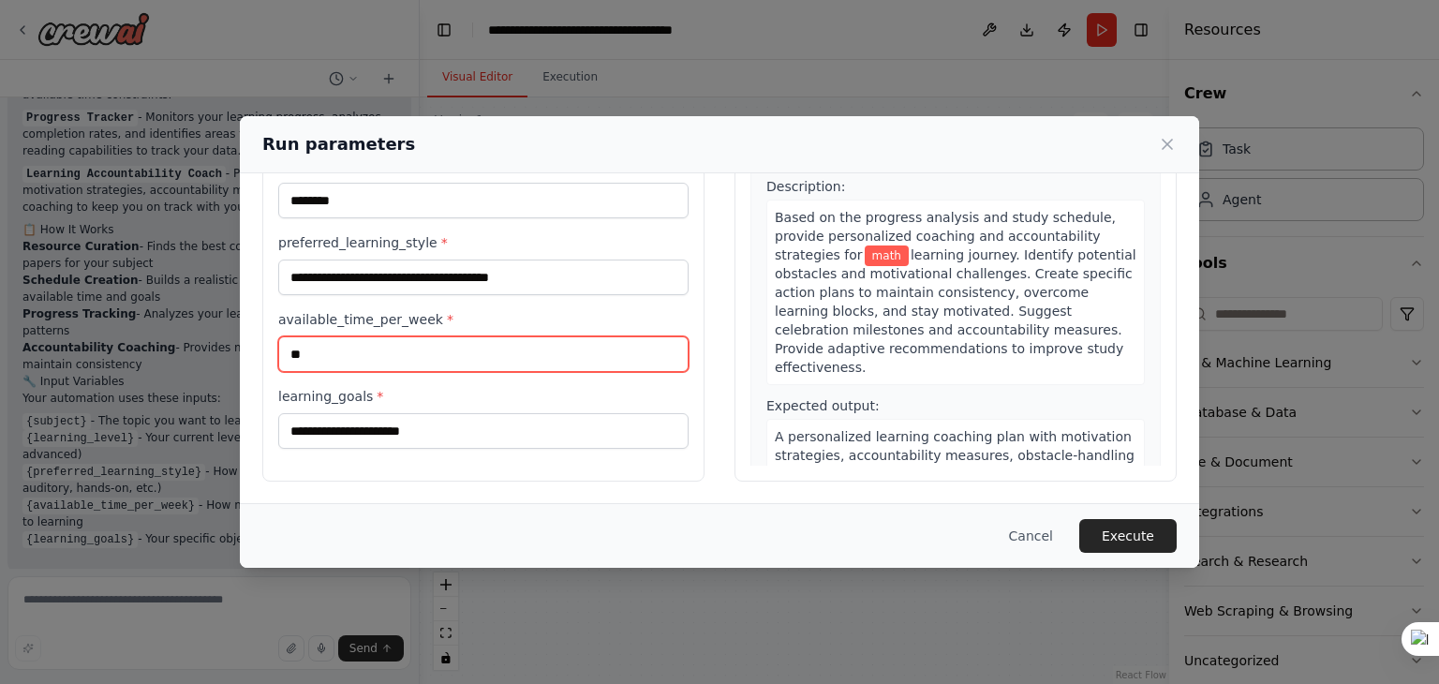
type input "*"
type input "****"
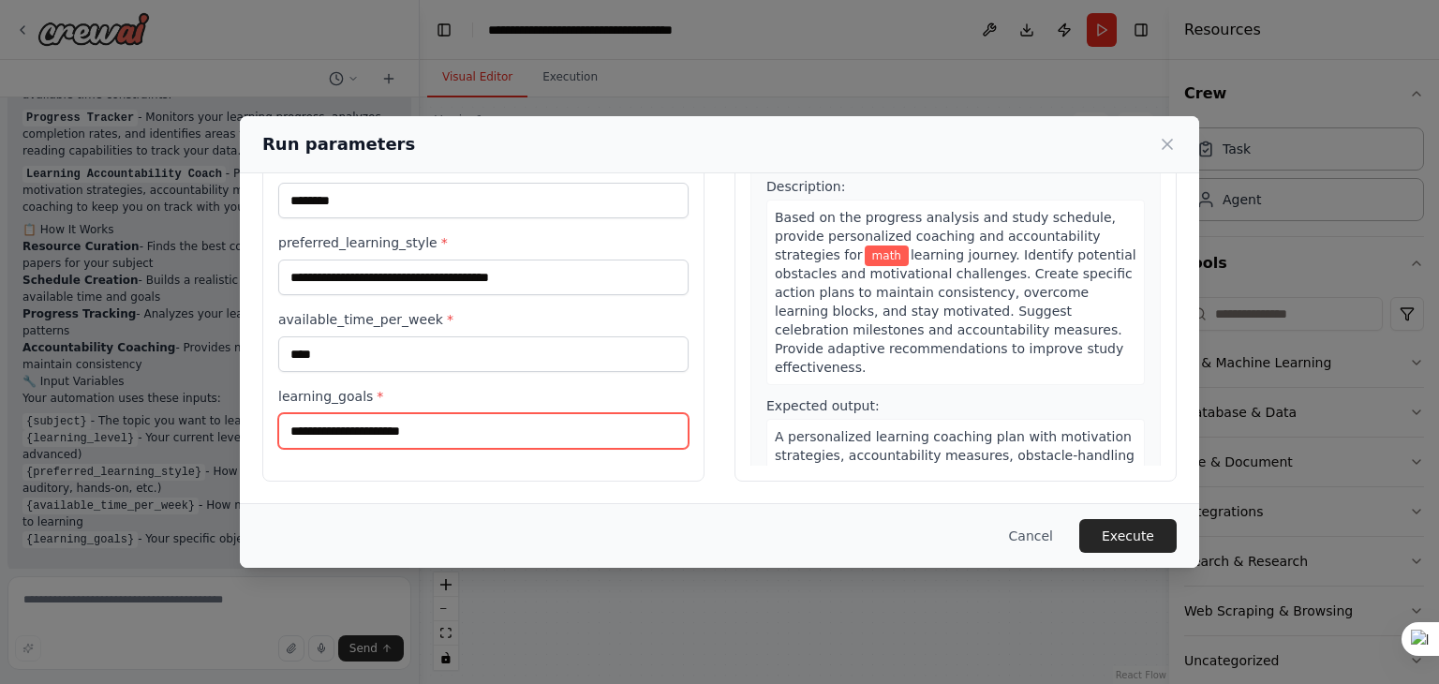
click at [558, 432] on input "learning_goals *" at bounding box center [483, 431] width 410 height 36
type input "**********"
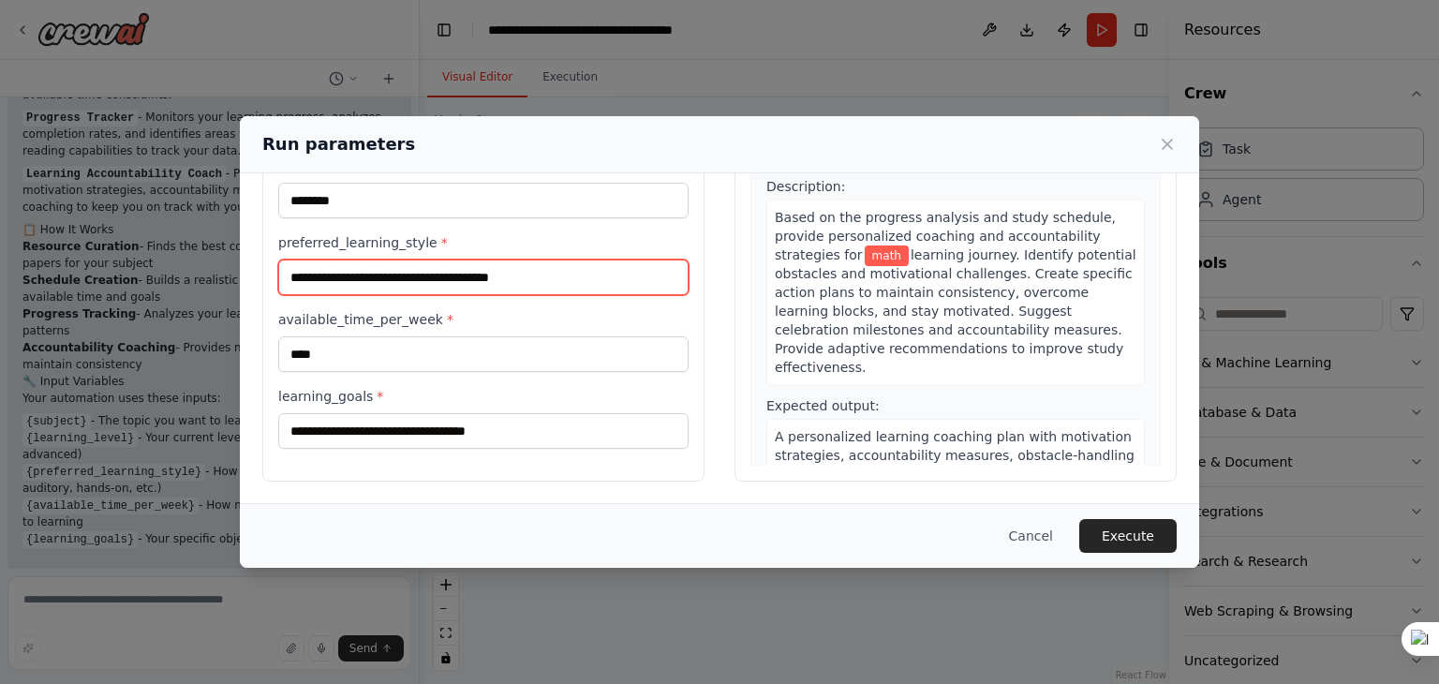
click at [574, 267] on input "**********" at bounding box center [483, 277] width 410 height 36
type input "**********"
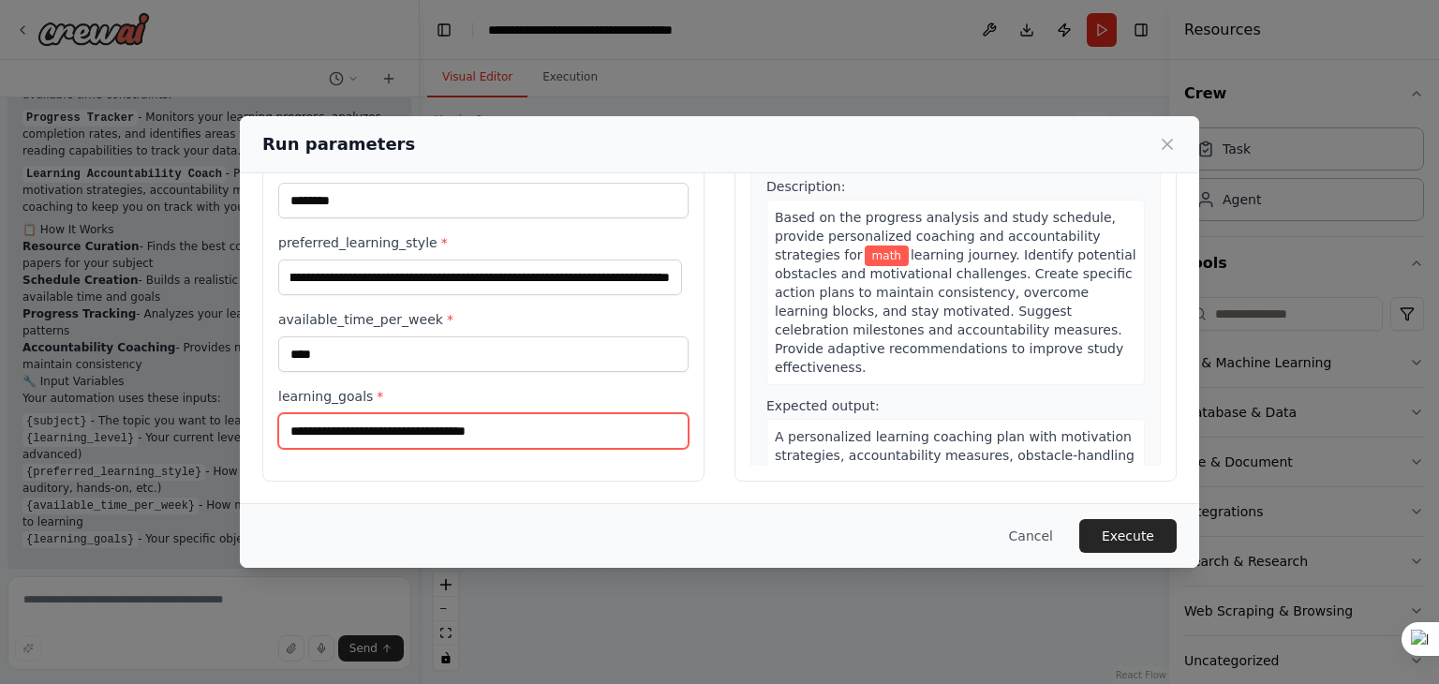
scroll to position [0, 0]
click at [591, 437] on input "**********" at bounding box center [483, 431] width 410 height 36
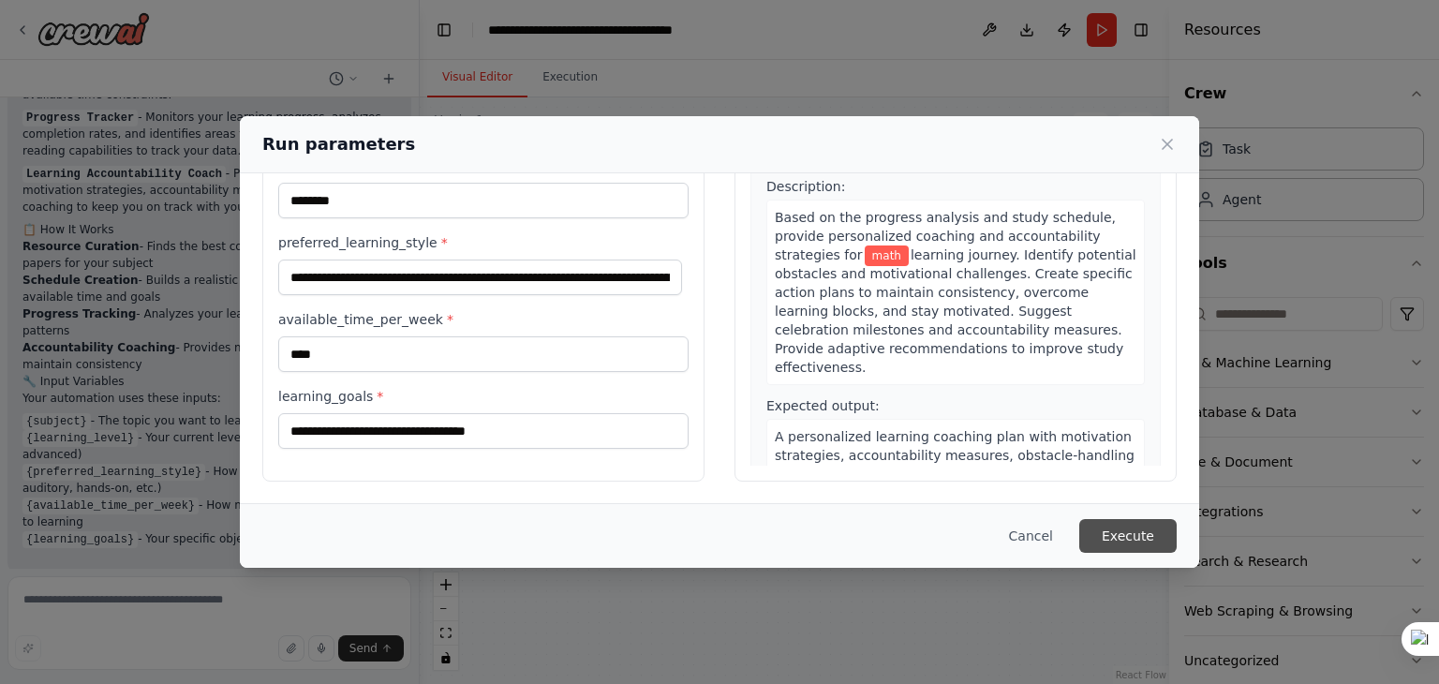
click at [1129, 537] on button "Execute" at bounding box center [1127, 536] width 97 height 34
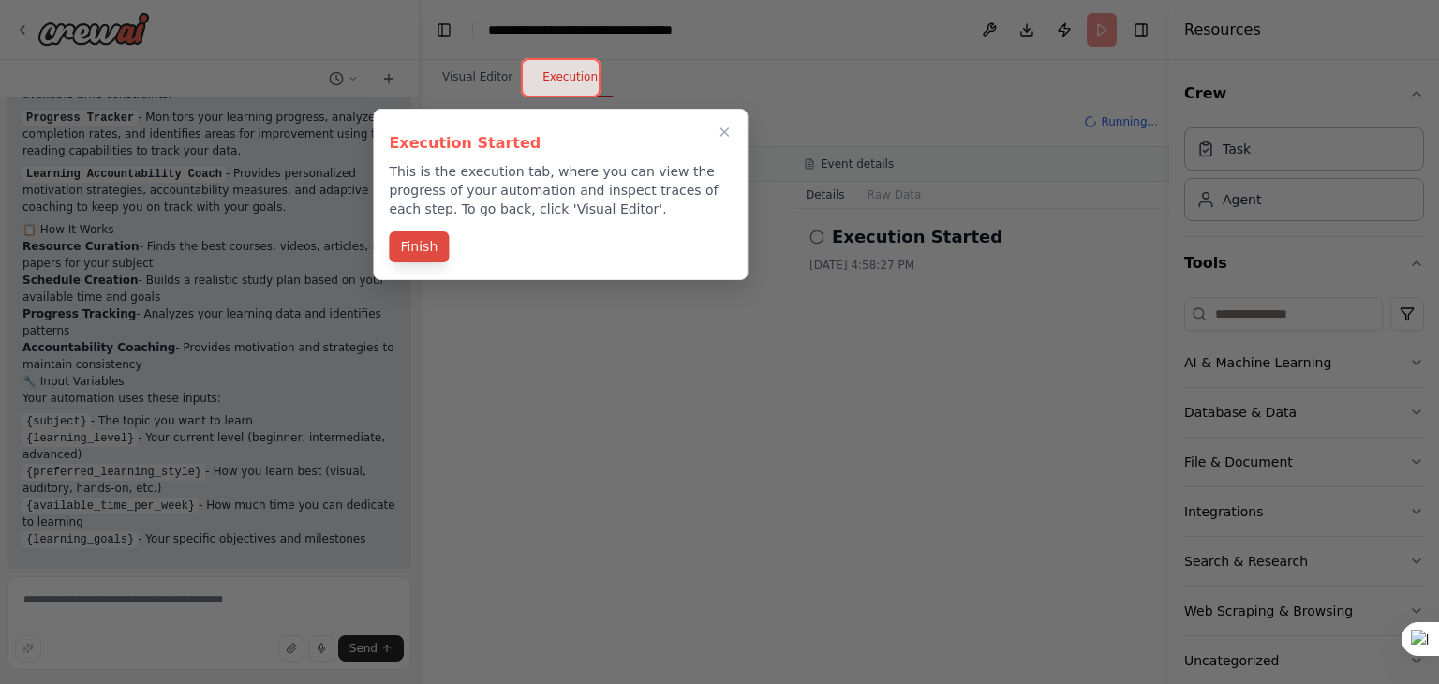
click at [408, 252] on button "Finish" at bounding box center [419, 246] width 60 height 31
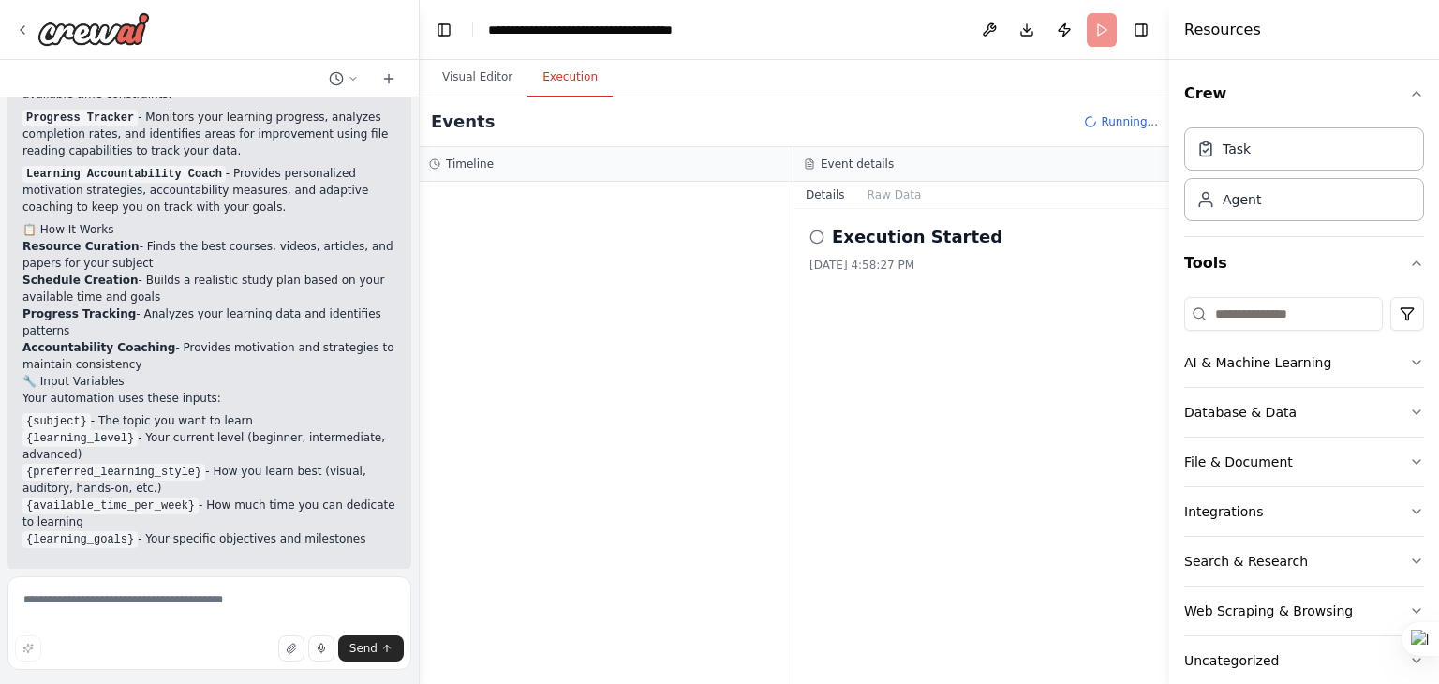
click at [866, 289] on div "Execution Started 10/5/2025, 4:58:27 PM" at bounding box center [981, 446] width 375 height 475
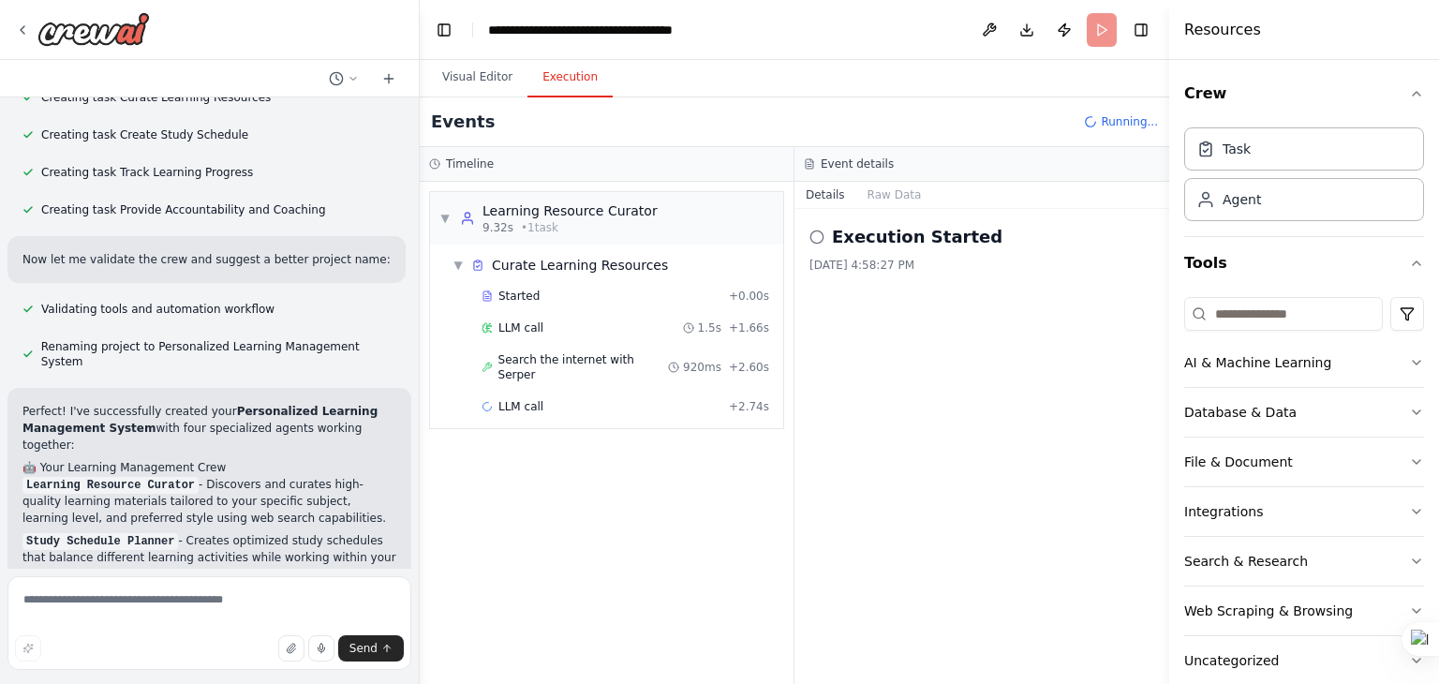
scroll to position [1339, 0]
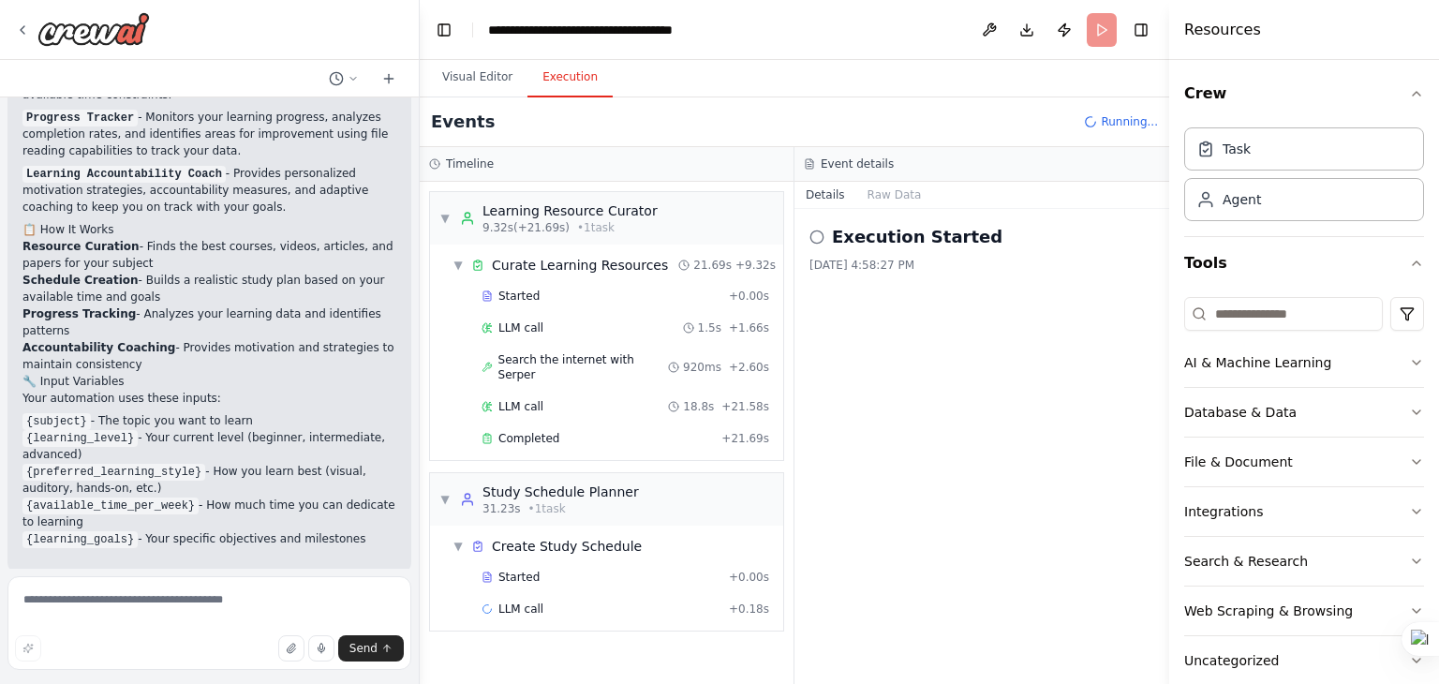
drag, startPoint x: 984, startPoint y: 31, endPoint x: 956, endPoint y: 20, distance: 29.4
click at [956, 20] on header "**********" at bounding box center [794, 30] width 749 height 60
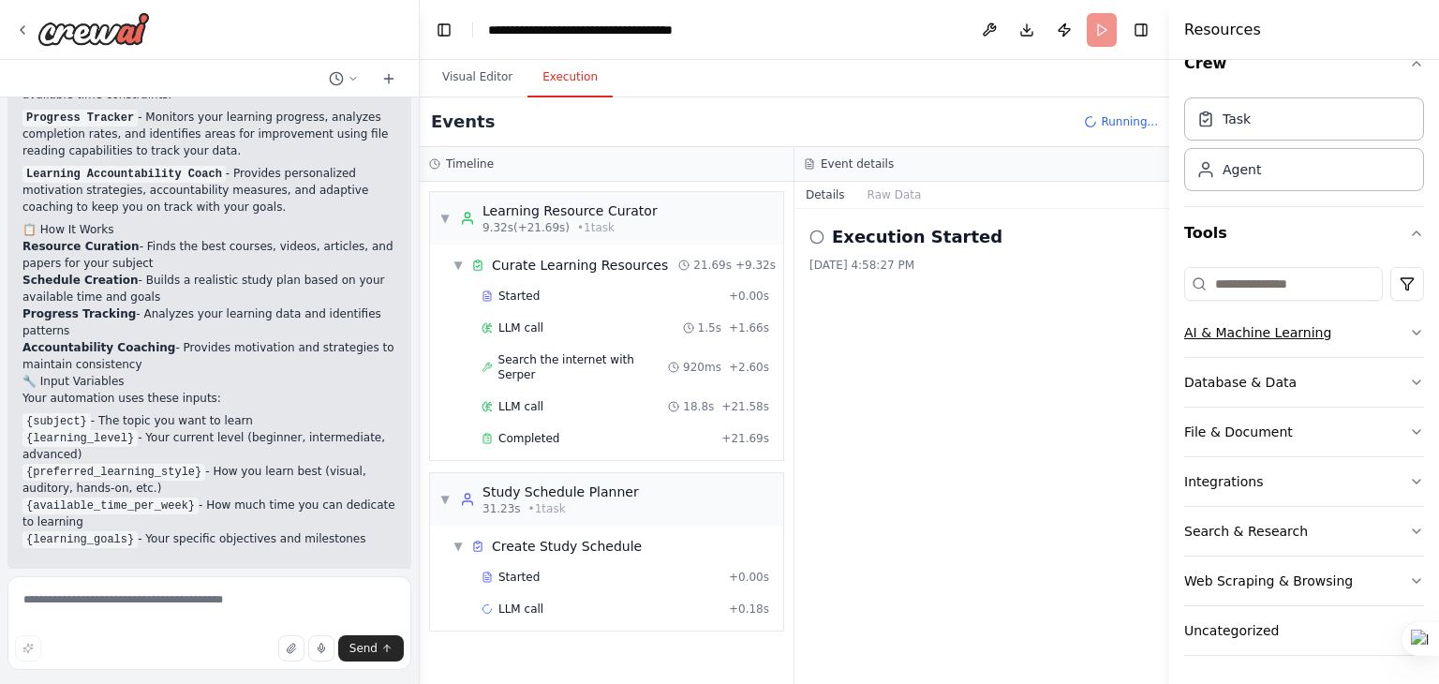
scroll to position [28, 0]
click at [1413, 383] on icon "button" at bounding box center [1416, 384] width 7 height 4
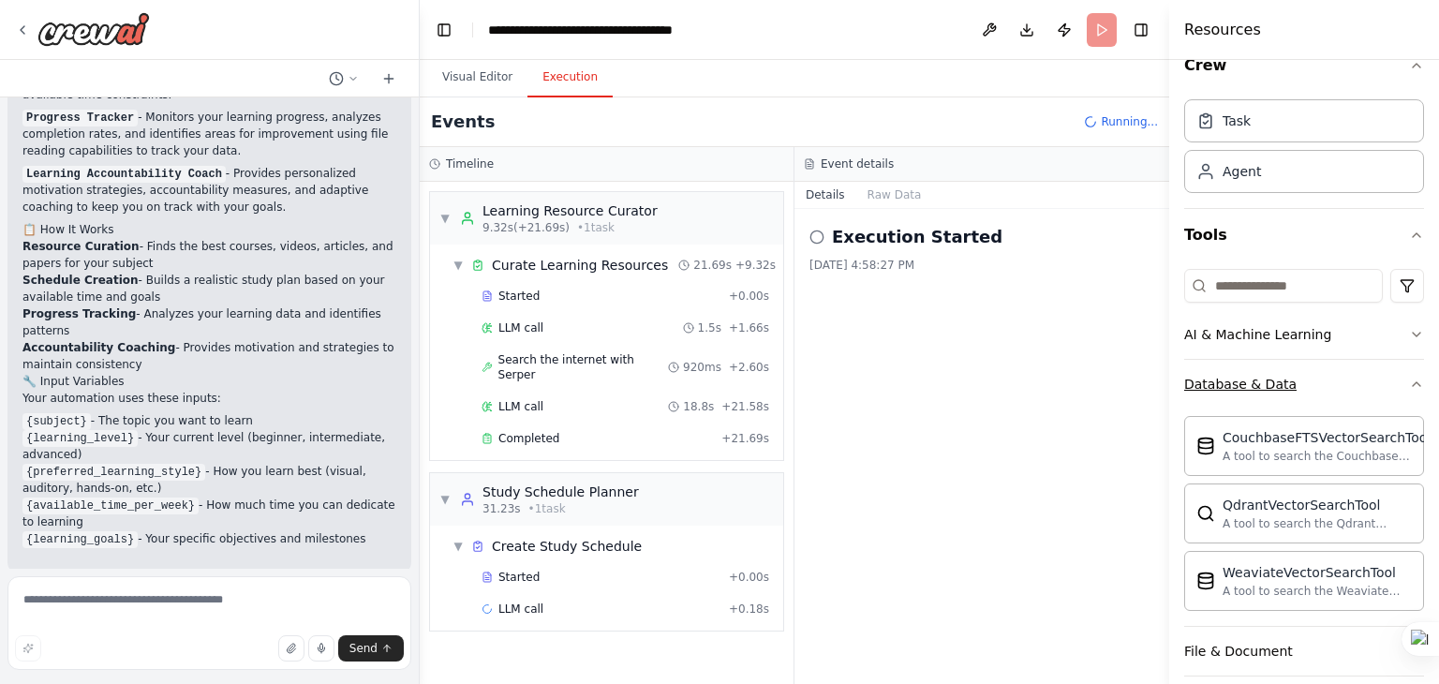
click at [1409, 383] on icon "button" at bounding box center [1416, 384] width 15 height 15
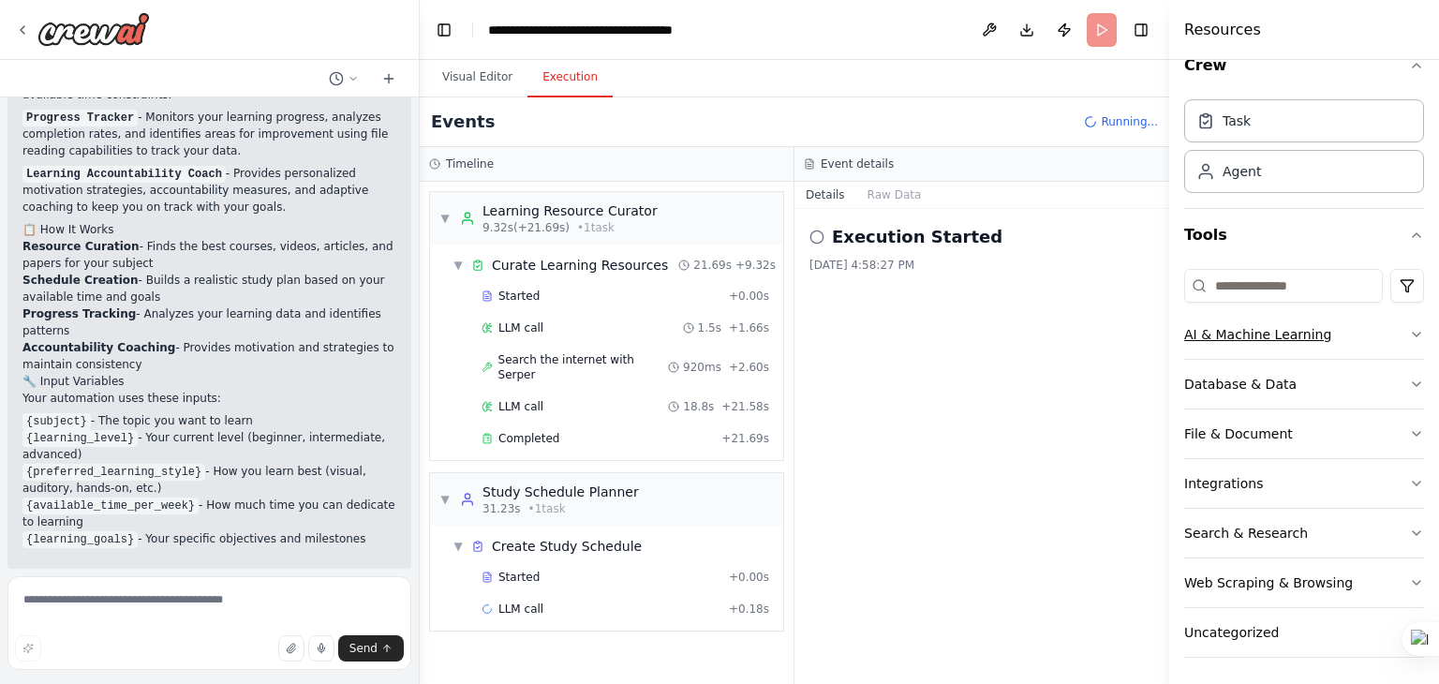
click at [1409, 328] on icon "button" at bounding box center [1416, 334] width 15 height 15
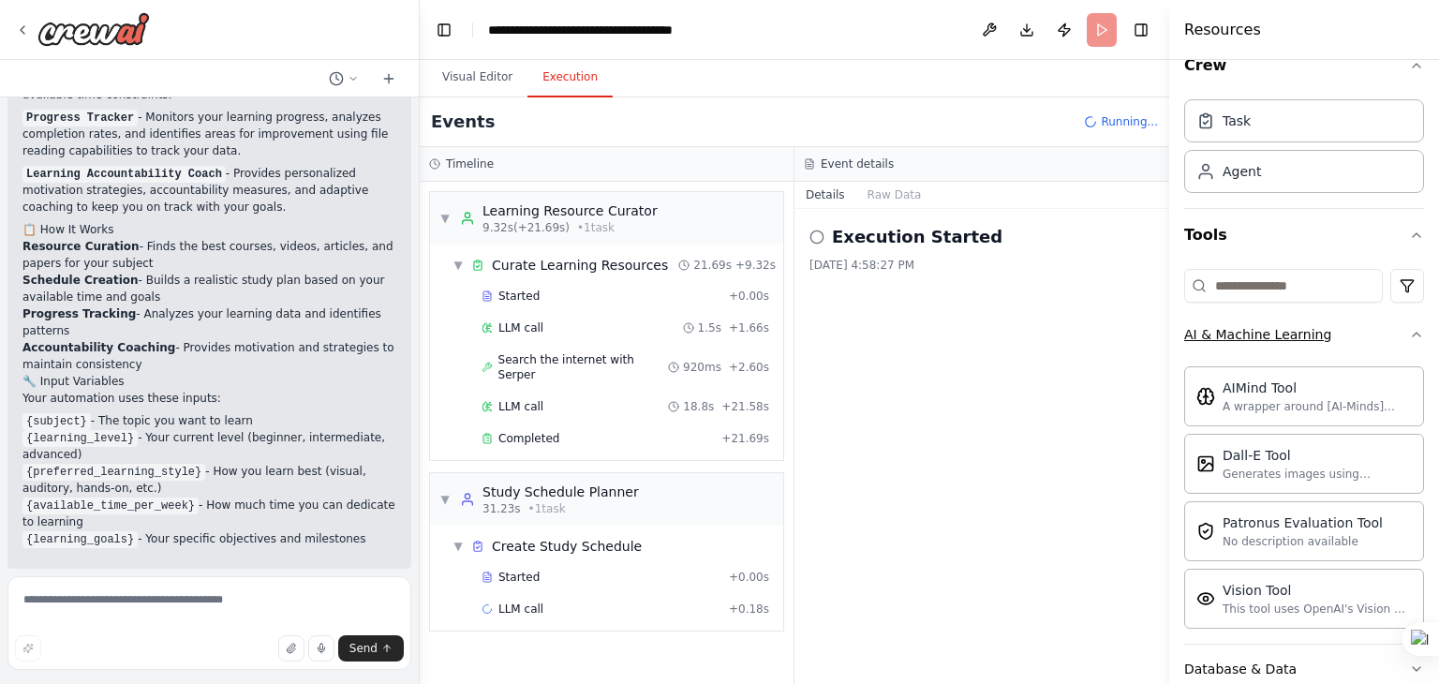
click at [1409, 328] on icon "button" at bounding box center [1416, 334] width 15 height 15
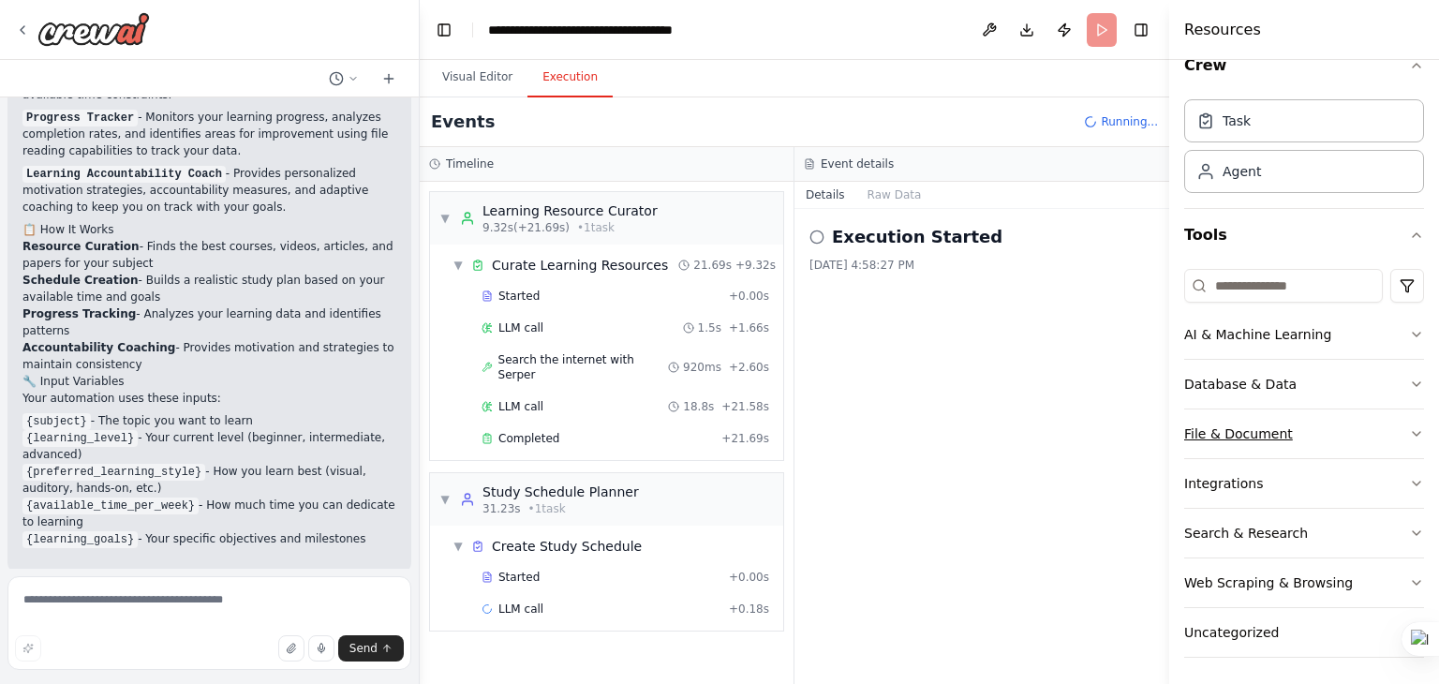
click at [1409, 435] on icon "button" at bounding box center [1416, 433] width 15 height 15
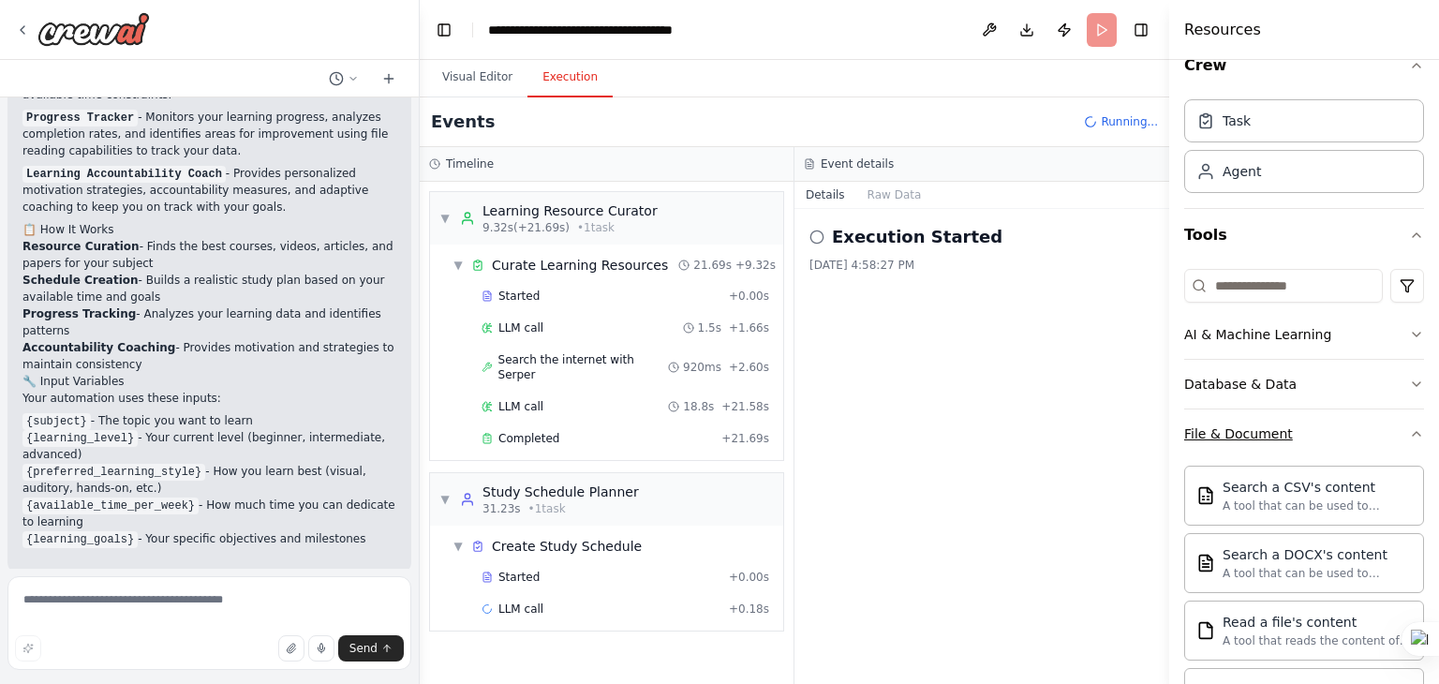
click at [1409, 435] on icon "button" at bounding box center [1416, 433] width 15 height 15
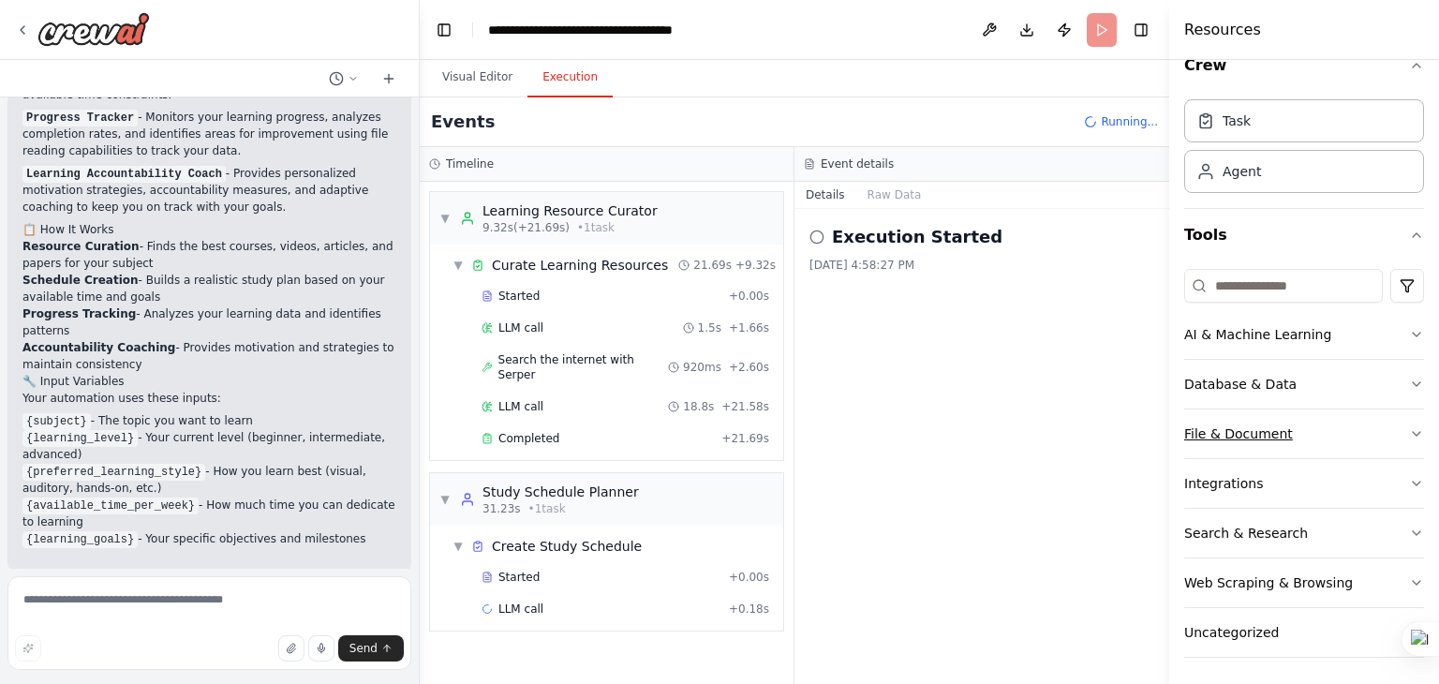
click at [1409, 435] on icon "button" at bounding box center [1416, 433] width 15 height 15
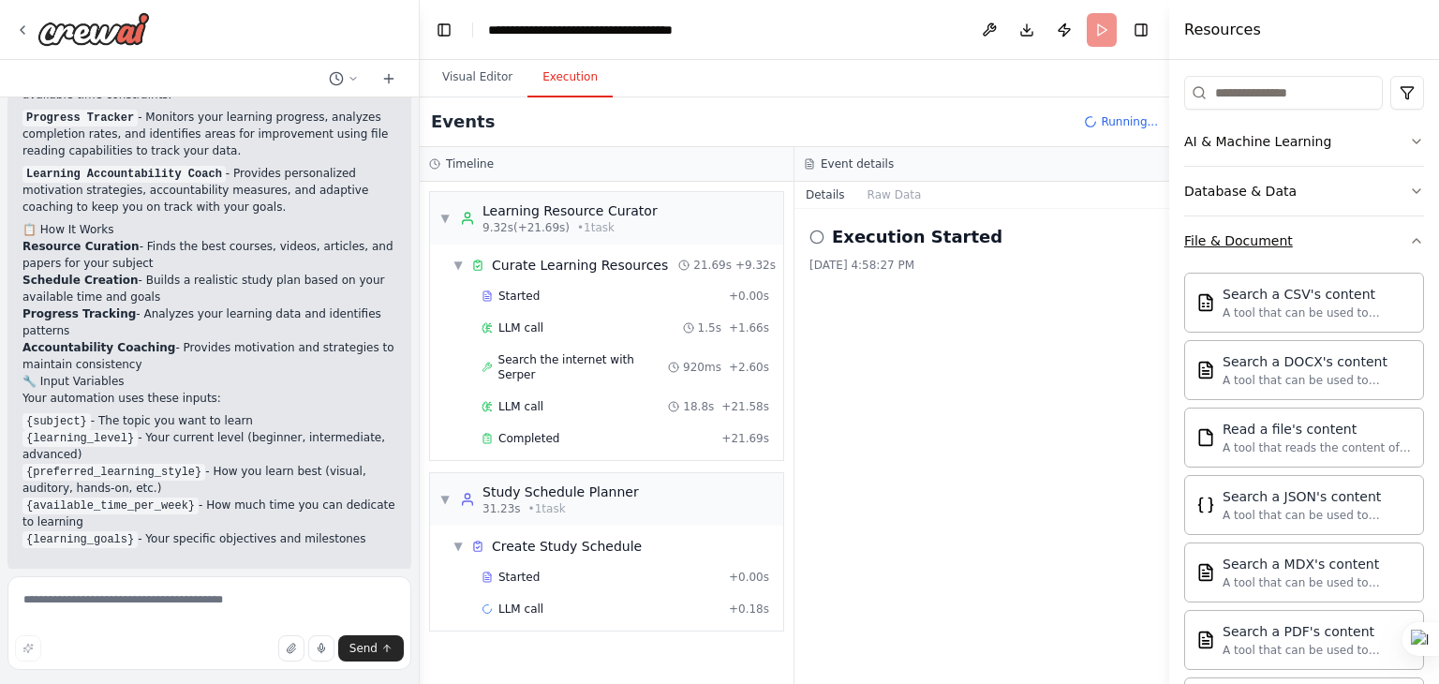
scroll to position [217, 0]
click at [1409, 249] on icon "button" at bounding box center [1416, 244] width 15 height 15
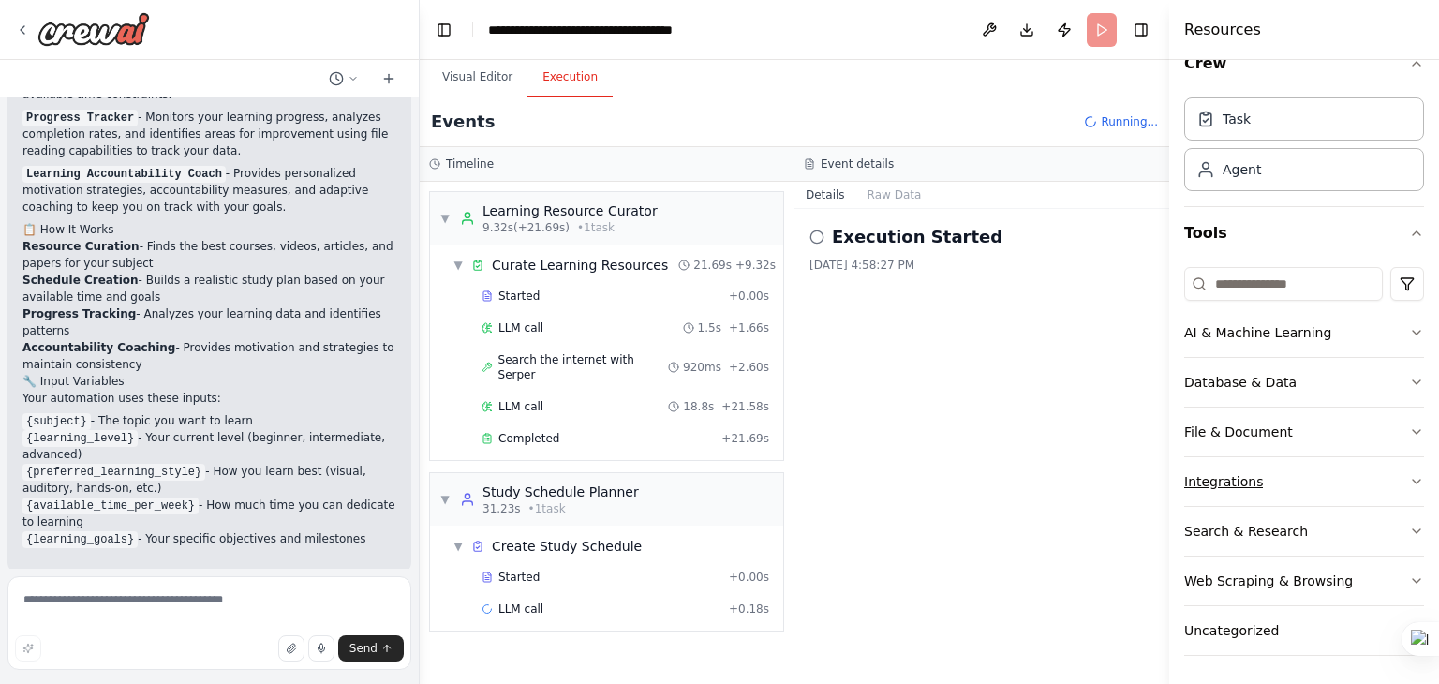
click at [1409, 481] on icon "button" at bounding box center [1416, 481] width 15 height 15
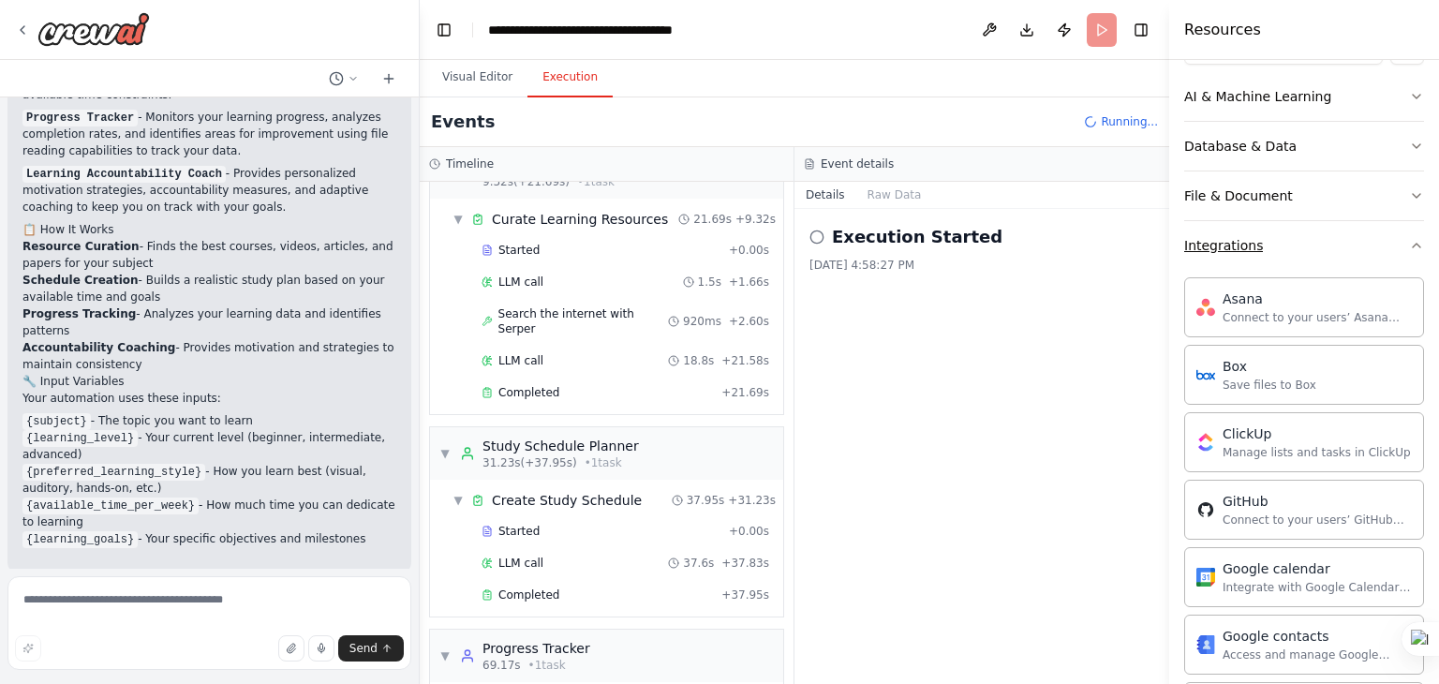
scroll to position [264, 0]
click at [1393, 252] on button "Integrations" at bounding box center [1304, 247] width 240 height 49
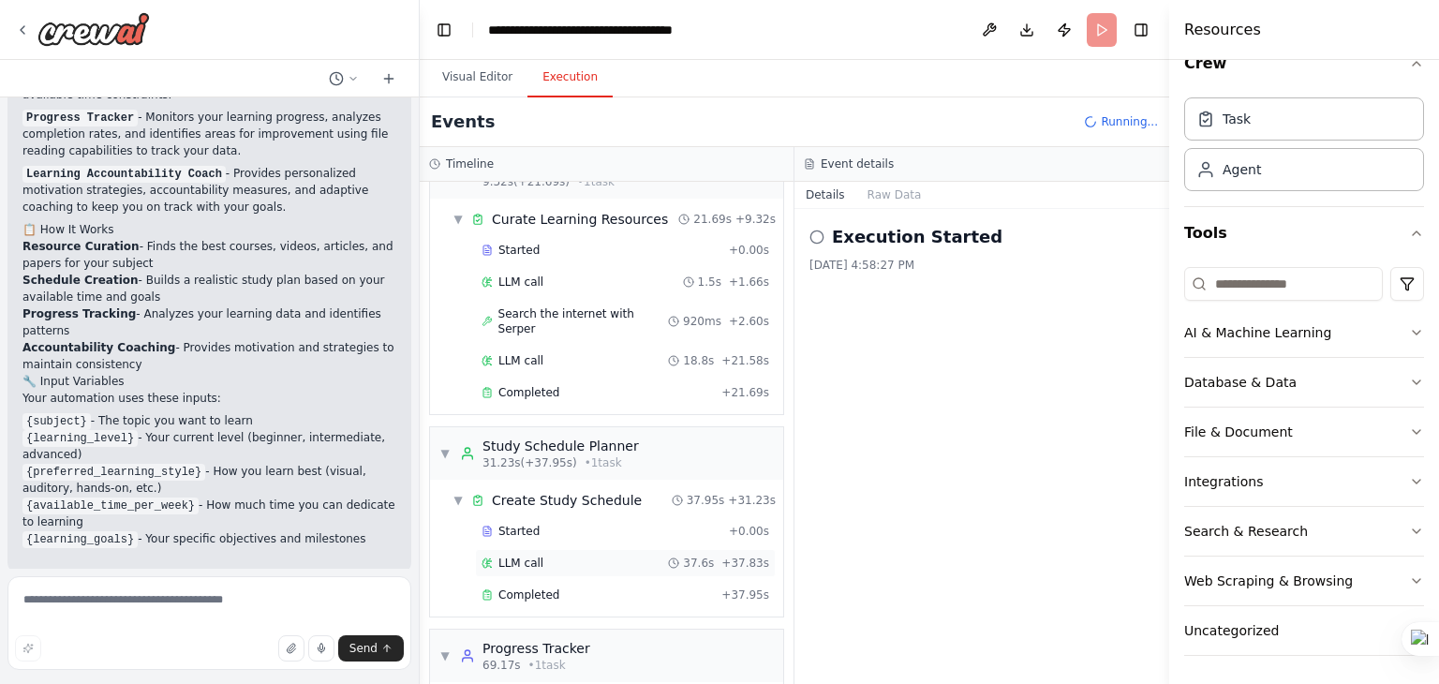
scroll to position [214, 0]
